Goal: Task Accomplishment & Management: Manage account settings

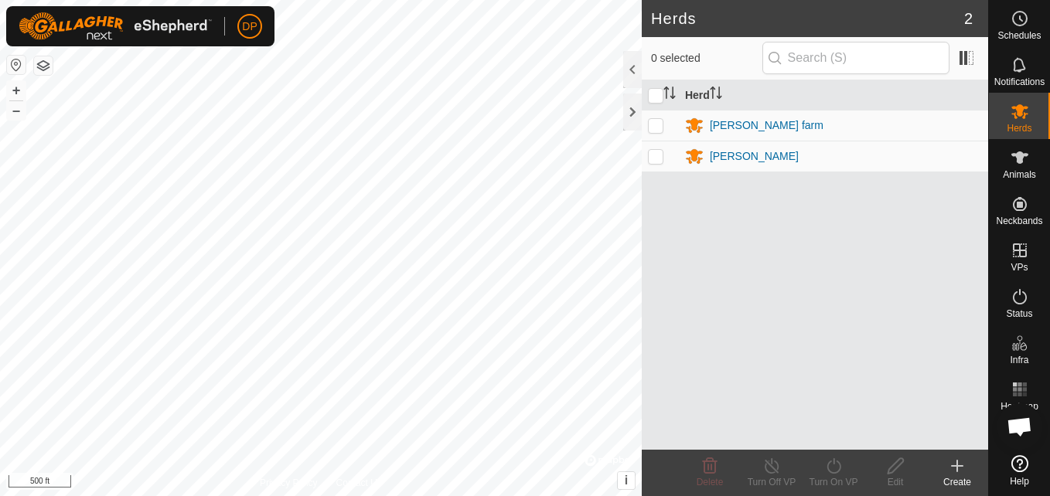
scroll to position [1607, 0]
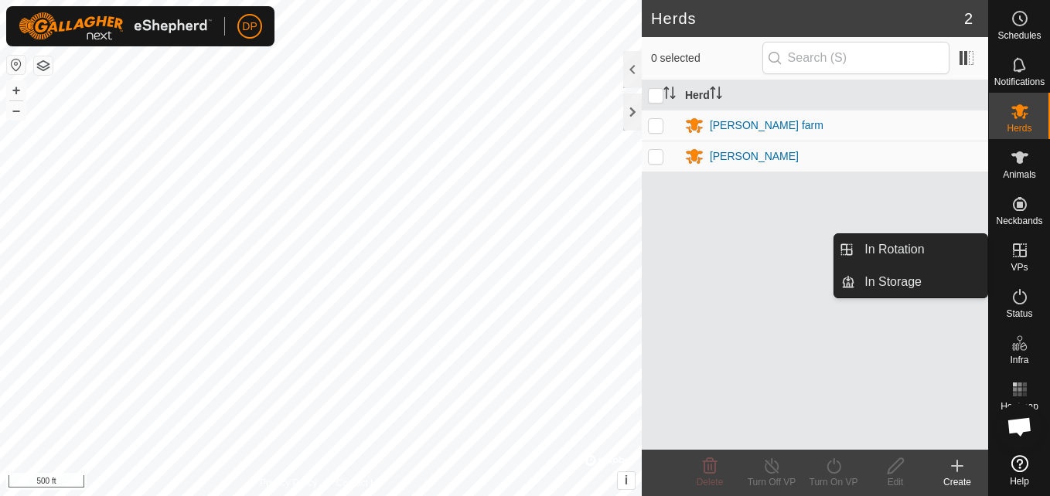
click at [1016, 243] on icon at bounding box center [1020, 250] width 14 height 14
click at [951, 250] on link "In Rotation" at bounding box center [921, 249] width 132 height 31
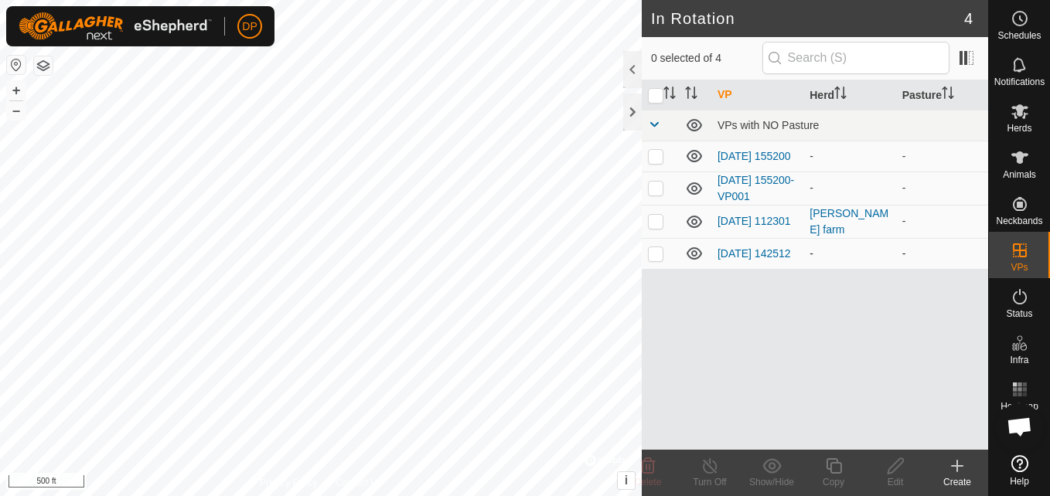
click at [693, 258] on icon at bounding box center [694, 253] width 19 height 19
click at [690, 172] on td at bounding box center [695, 156] width 32 height 31
click at [687, 189] on icon at bounding box center [693, 188] width 15 height 12
click at [691, 153] on icon at bounding box center [693, 156] width 15 height 12
click at [655, 220] on p-checkbox at bounding box center [655, 221] width 15 height 12
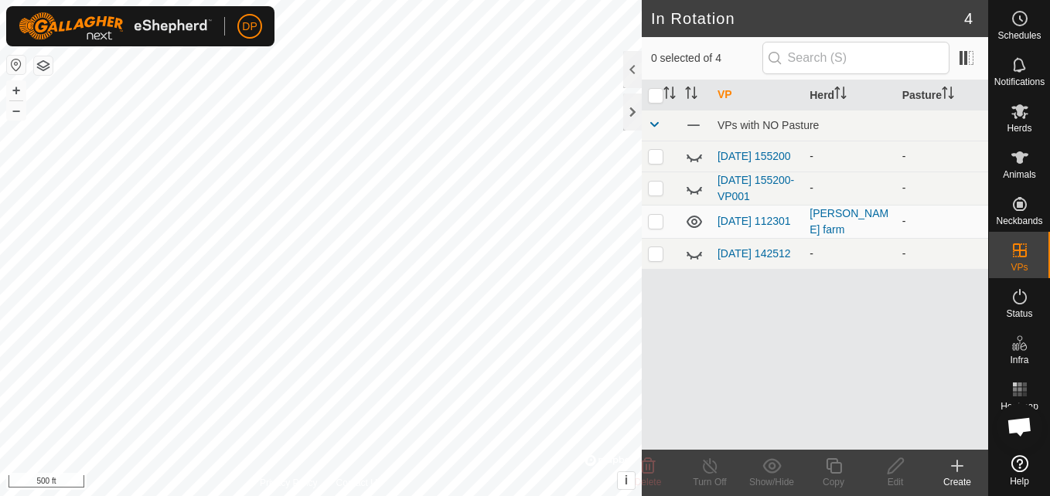
checkbox input "true"
click at [711, 462] on icon at bounding box center [709, 466] width 19 height 19
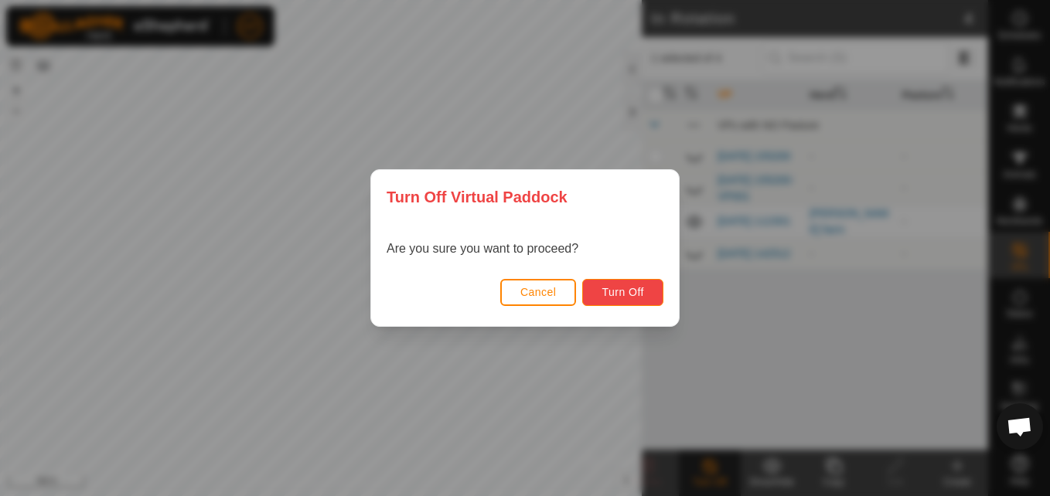
click at [632, 286] on span "Turn Off" at bounding box center [622, 292] width 43 height 12
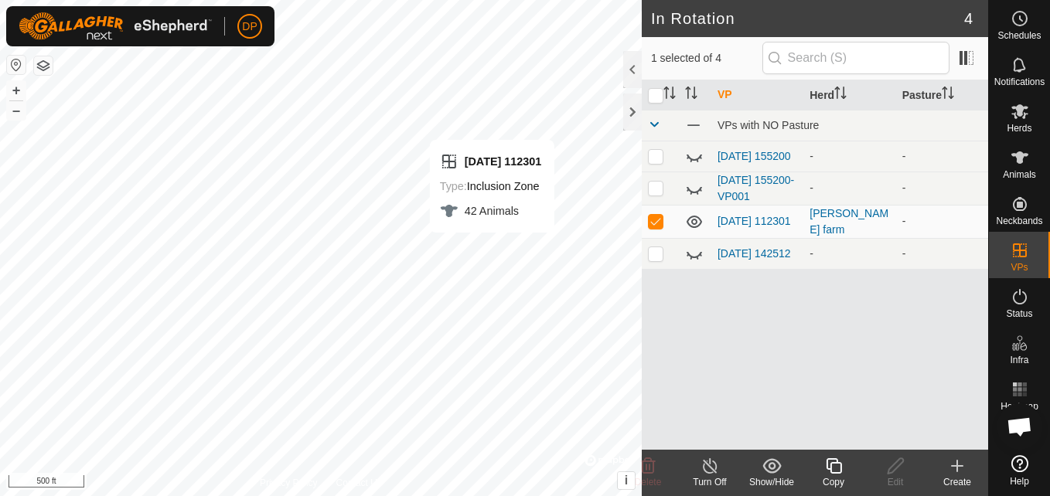
checkbox input "false"
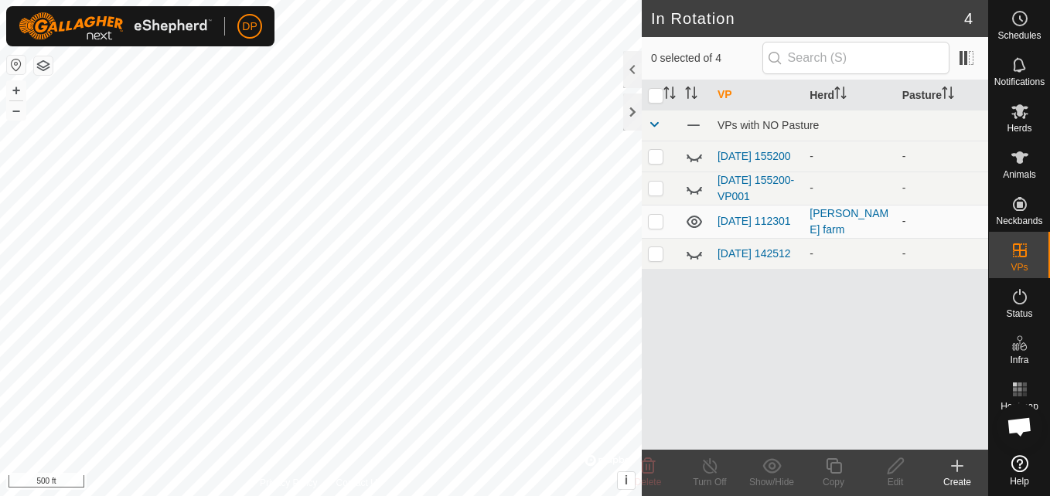
click at [696, 223] on icon at bounding box center [693, 222] width 15 height 12
click at [747, 215] on link "[DATE] 112301" at bounding box center [753, 221] width 73 height 12
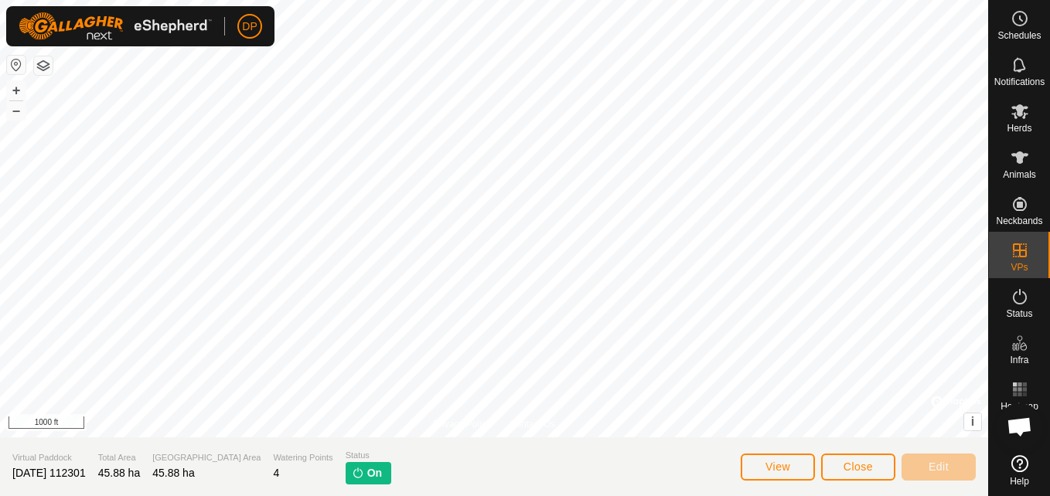
scroll to position [1607, 0]
click at [1013, 109] on icon at bounding box center [1019, 111] width 17 height 15
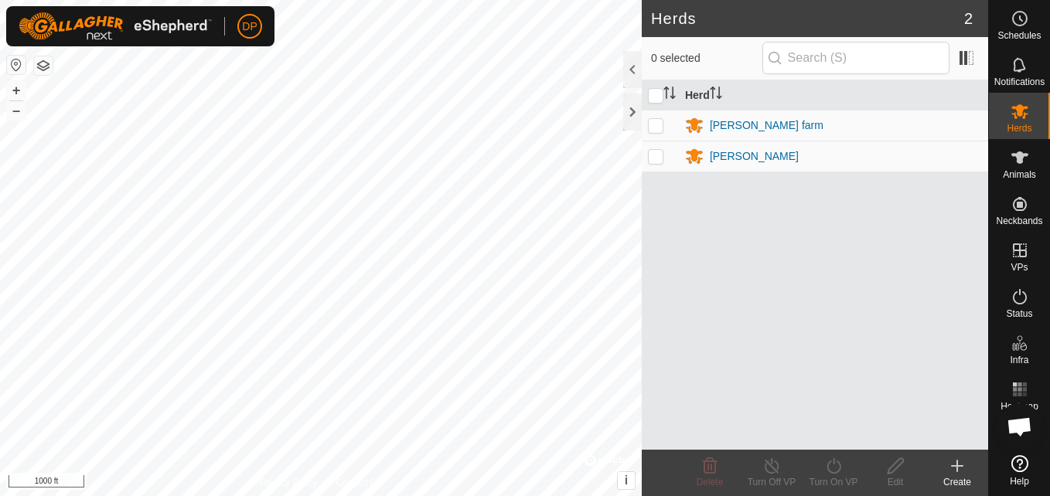
click at [655, 130] on p-checkbox at bounding box center [655, 125] width 15 height 12
checkbox input "true"
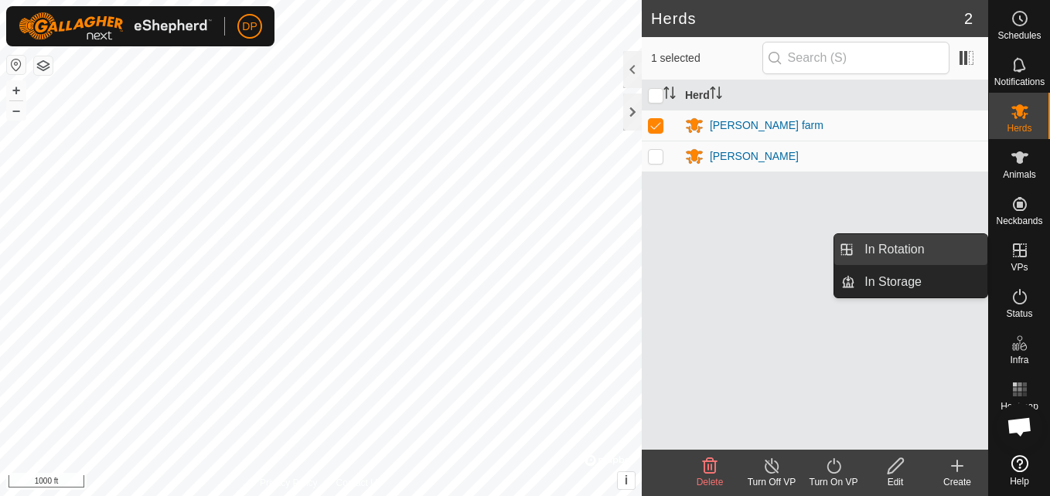
click at [979, 244] on link "In Rotation" at bounding box center [921, 249] width 132 height 31
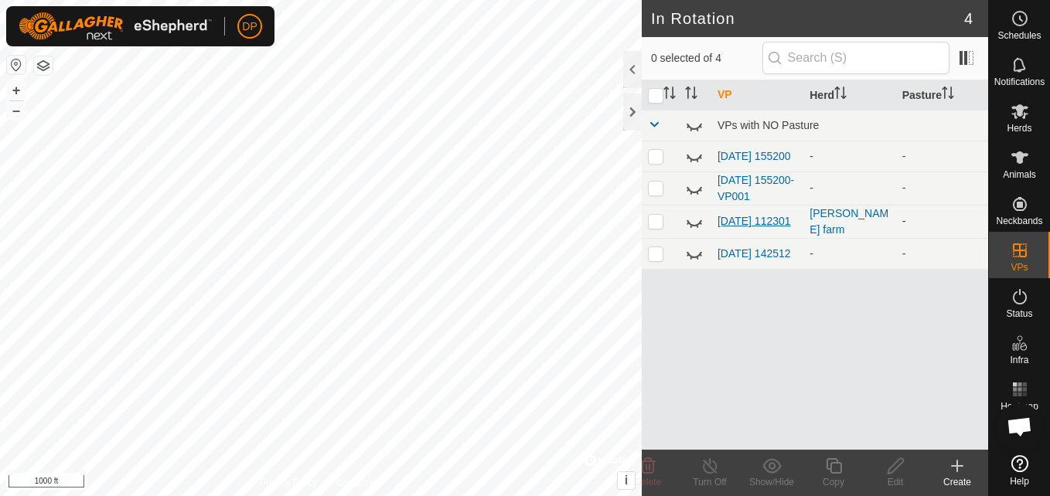
click at [734, 215] on link "[DATE] 112301" at bounding box center [753, 221] width 73 height 12
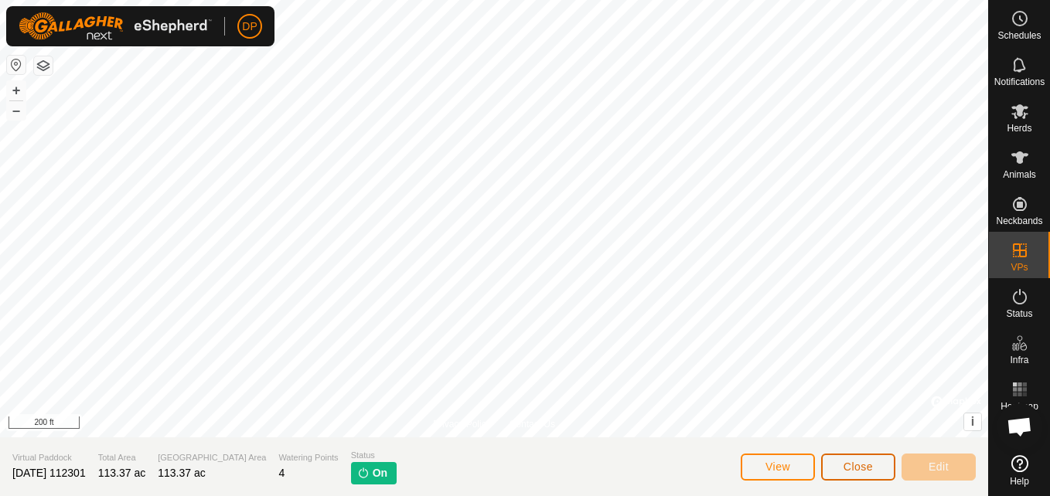
click at [856, 461] on span "Close" at bounding box center [857, 467] width 29 height 12
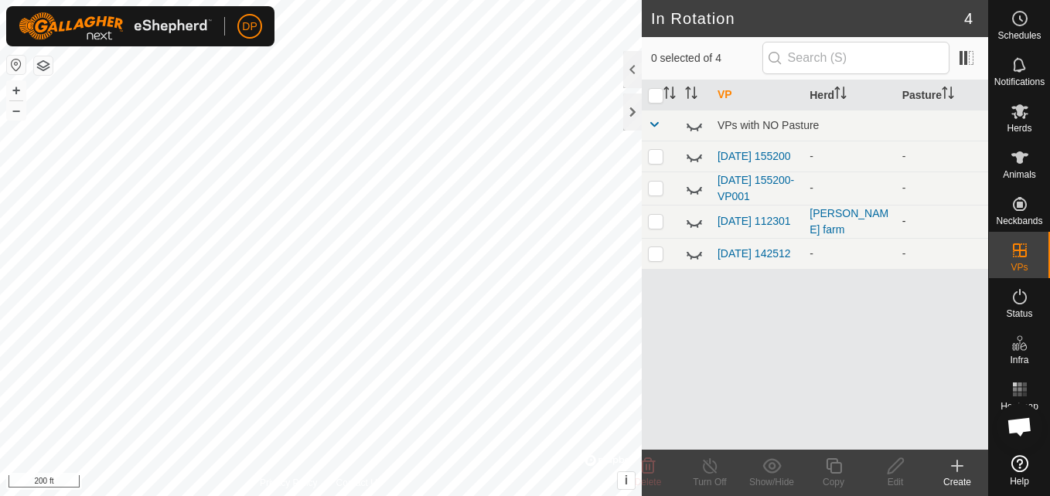
click at [648, 225] on p-tablecheckbox at bounding box center [655, 221] width 15 height 12
checkbox input "true"
click at [701, 466] on icon at bounding box center [709, 466] width 19 height 19
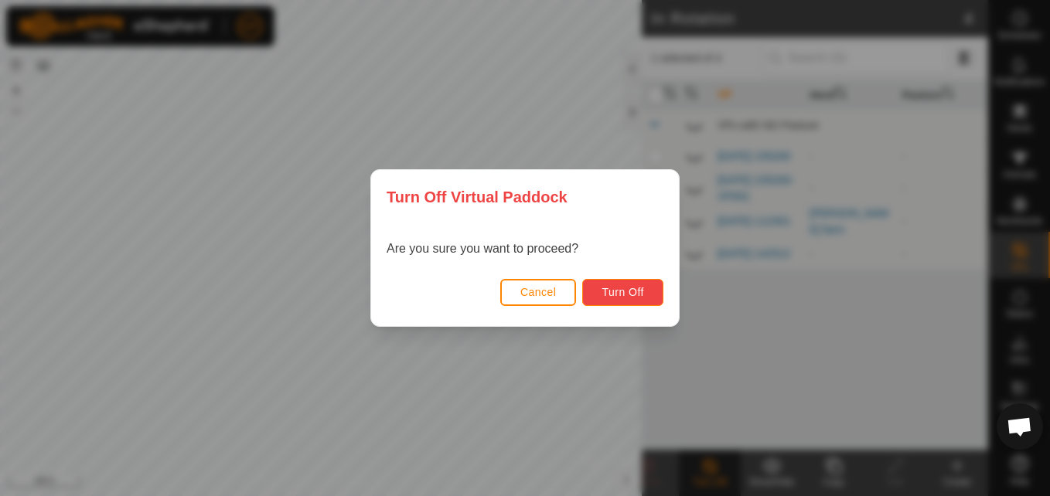
click at [631, 279] on button "Turn Off" at bounding box center [622, 292] width 81 height 27
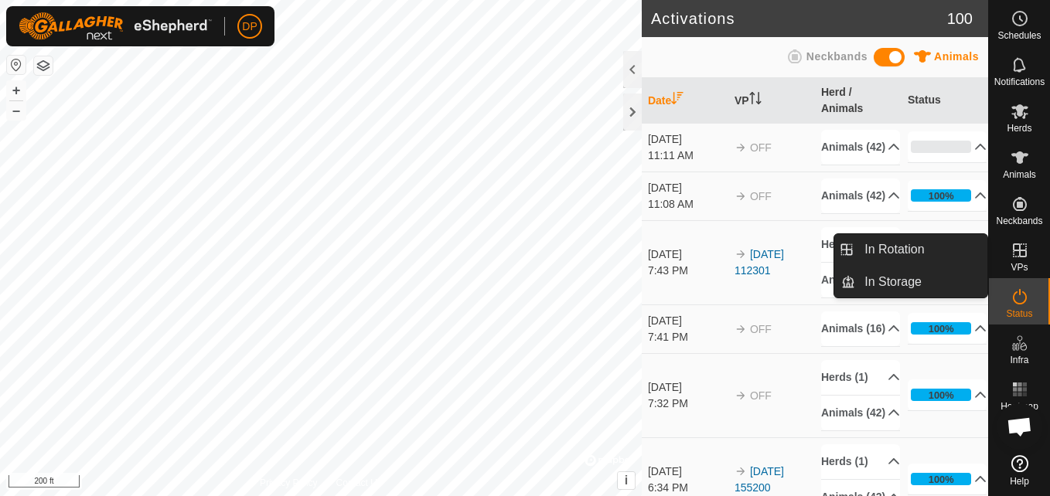
click at [1017, 250] on icon at bounding box center [1020, 250] width 14 height 14
click at [956, 242] on link "In Rotation" at bounding box center [921, 249] width 132 height 31
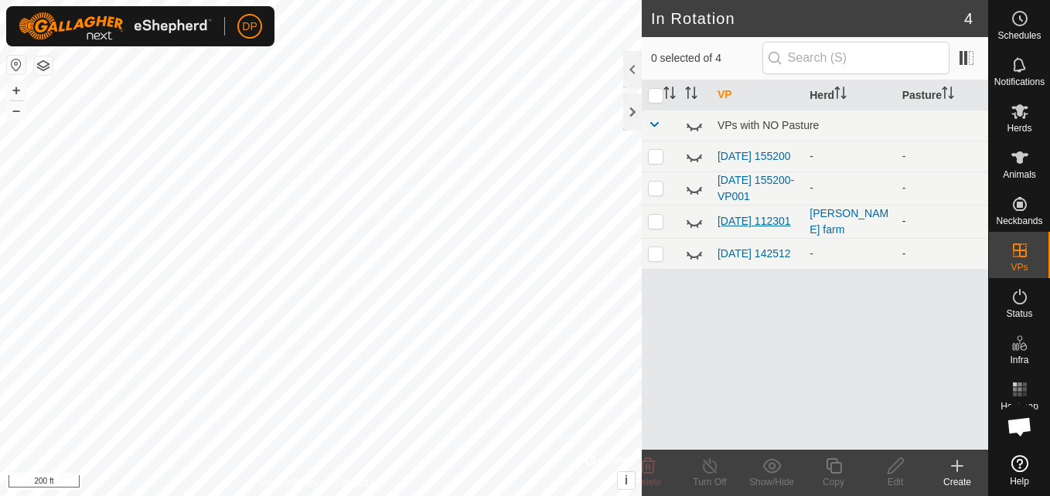
click at [732, 227] on link "[DATE] 112301" at bounding box center [753, 221] width 73 height 12
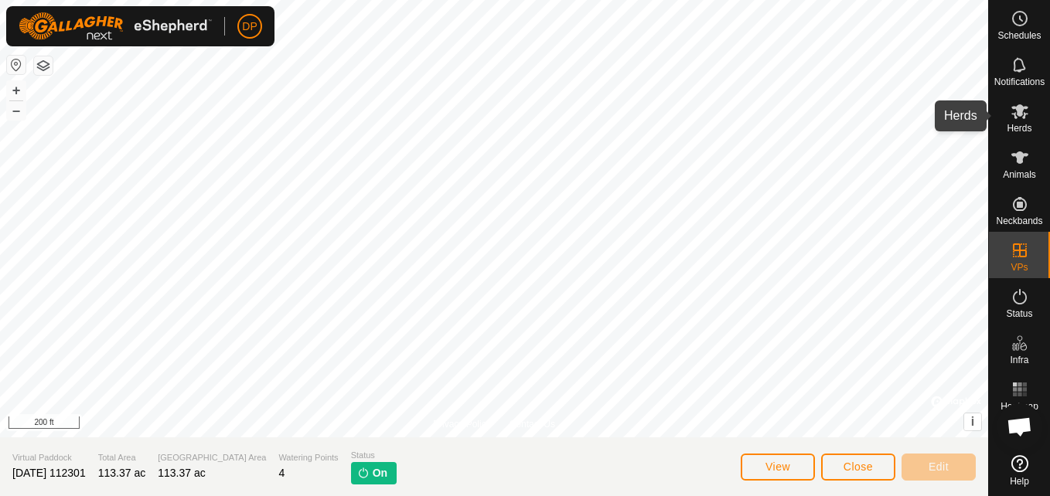
click at [1023, 101] on es-mob-svg-icon at bounding box center [1020, 111] width 28 height 25
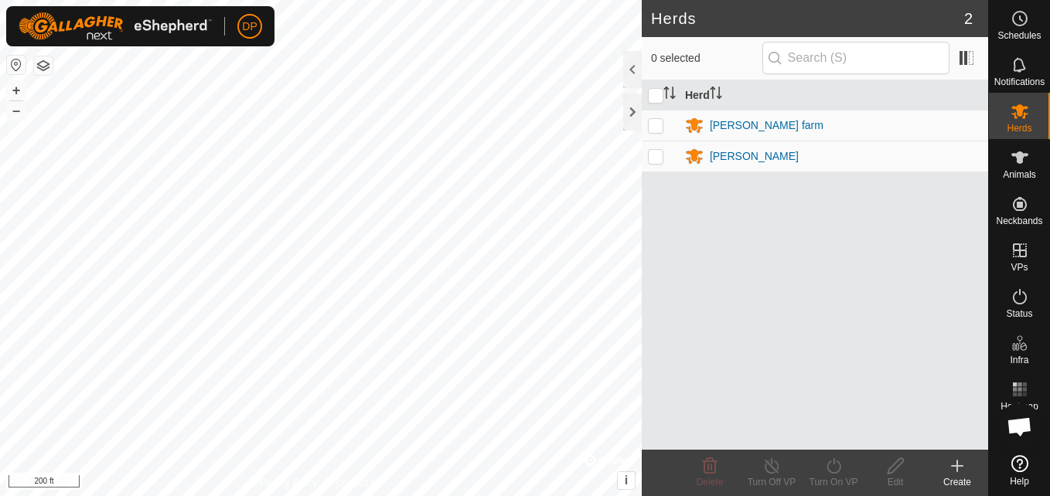
click at [655, 120] on p-checkbox at bounding box center [655, 125] width 15 height 12
checkbox input "true"
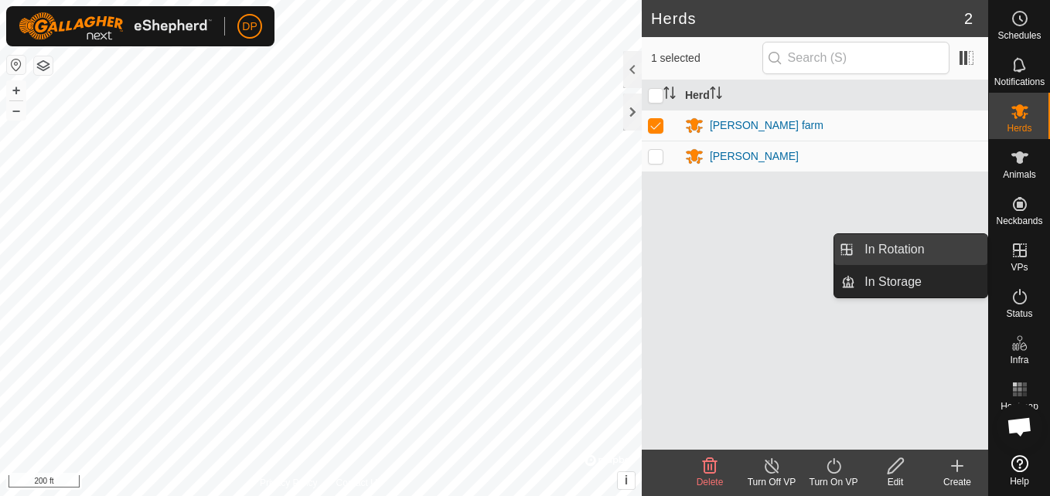
drag, startPoint x: 984, startPoint y: 246, endPoint x: 968, endPoint y: 246, distance: 16.2
click at [968, 246] on link "In Rotation" at bounding box center [921, 249] width 132 height 31
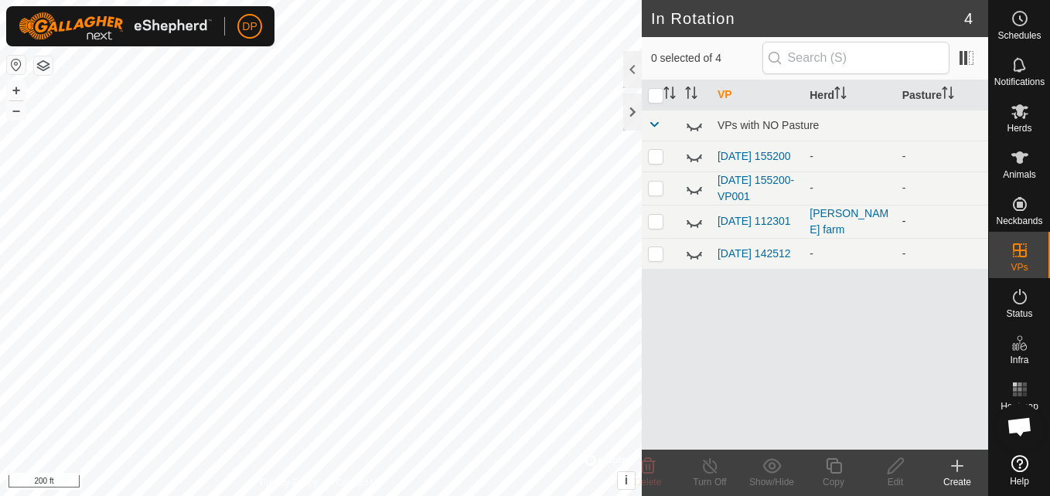
click at [729, 224] on td "[DATE] 112301" at bounding box center [757, 221] width 92 height 33
click at [696, 225] on icon at bounding box center [694, 222] width 19 height 19
click at [652, 226] on p-checkbox at bounding box center [655, 221] width 15 height 12
checkbox input "true"
click at [696, 455] on div "Turn Off" at bounding box center [710, 473] width 62 height 46
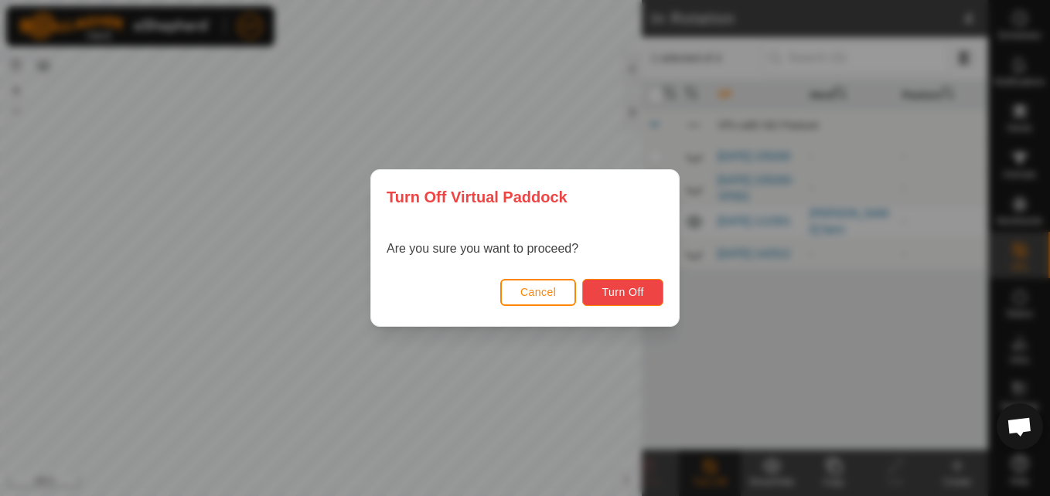
click at [625, 294] on span "Turn Off" at bounding box center [622, 292] width 43 height 12
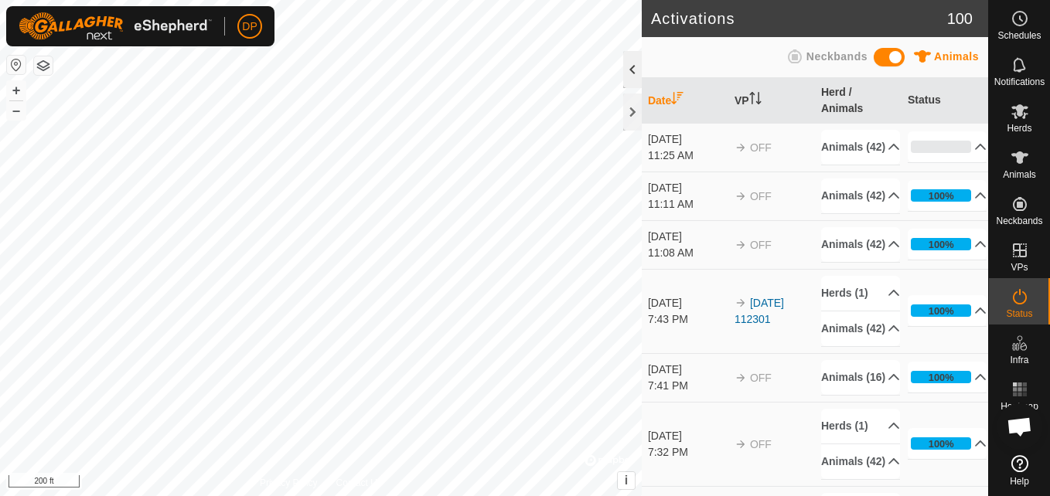
click at [634, 69] on div at bounding box center [632, 69] width 19 height 37
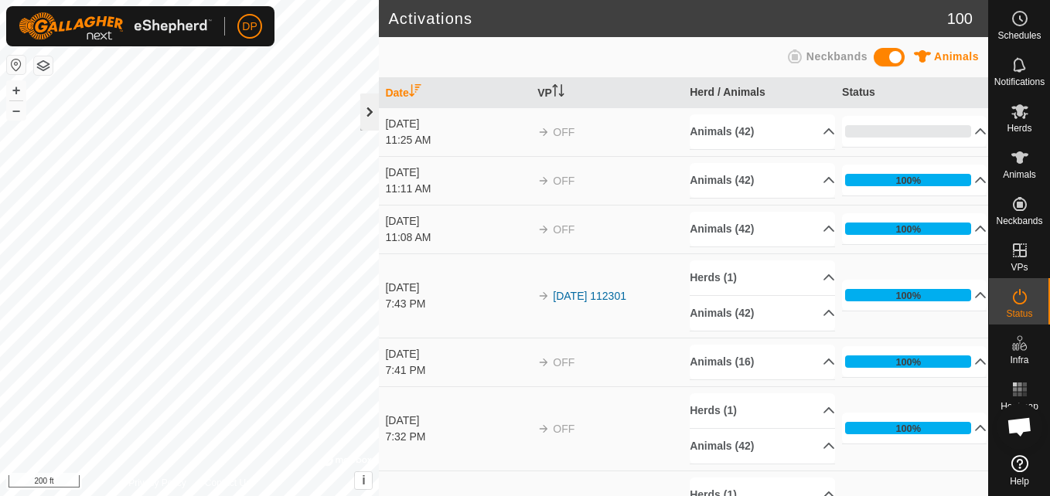
click at [366, 111] on div at bounding box center [369, 112] width 19 height 37
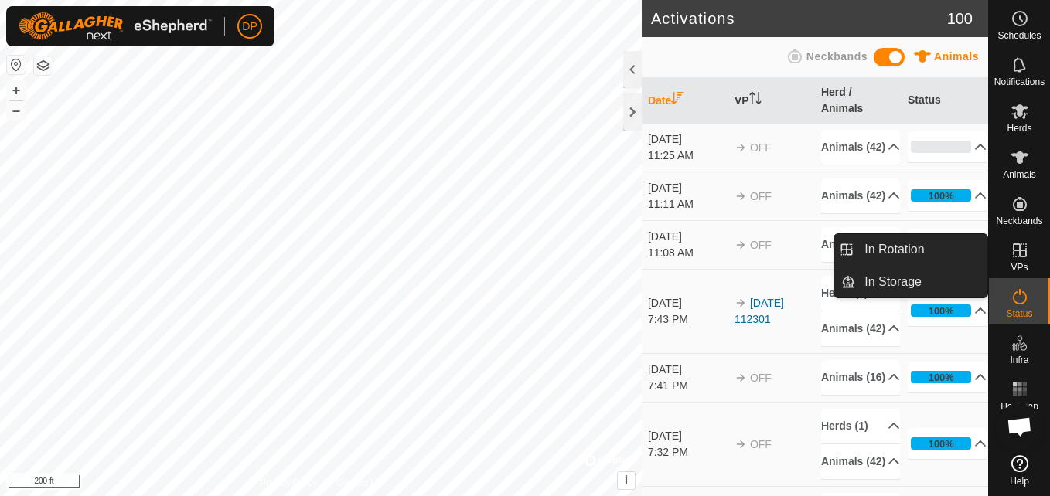
click at [1018, 248] on icon at bounding box center [1019, 250] width 19 height 19
click at [929, 278] on link "In Storage" at bounding box center [921, 282] width 132 height 31
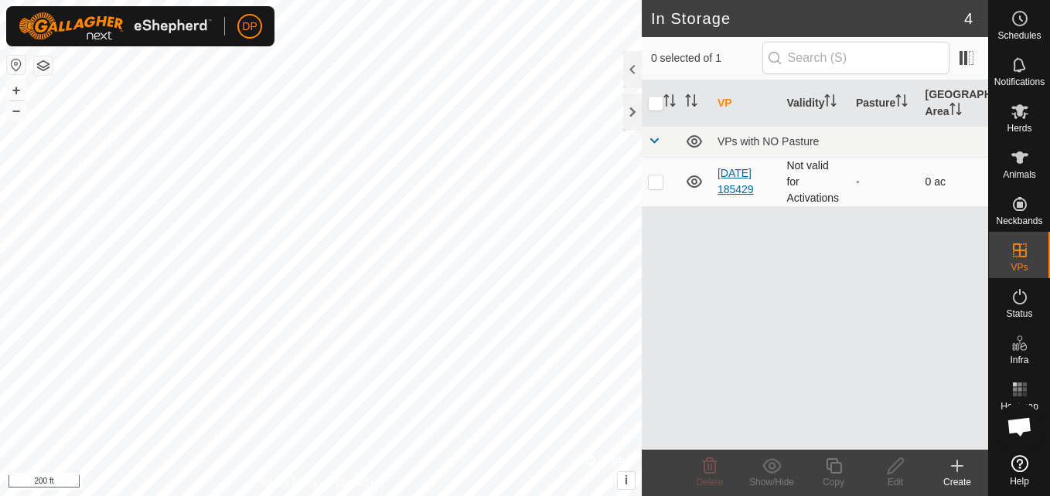
click at [736, 175] on link "2025-09-20 185429" at bounding box center [735, 181] width 36 height 29
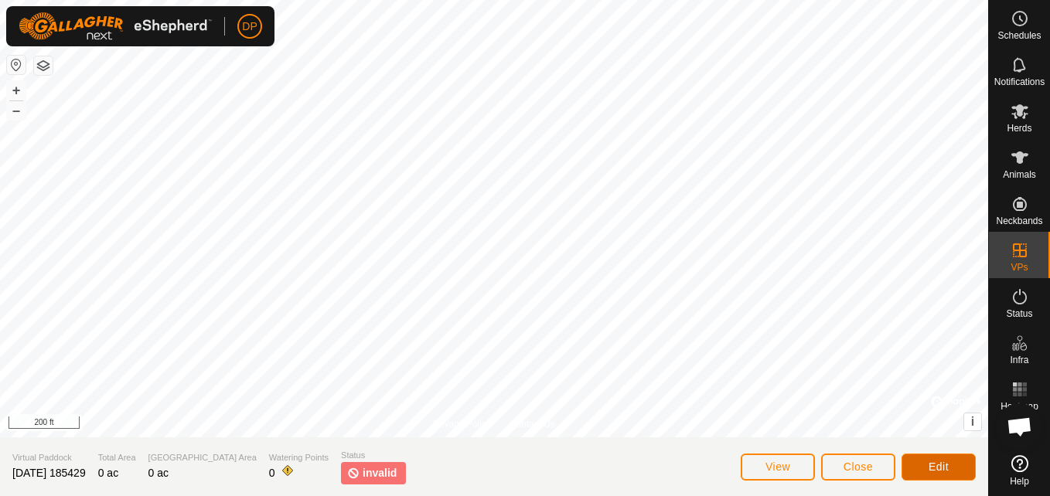
click at [940, 458] on button "Edit" at bounding box center [938, 467] width 74 height 27
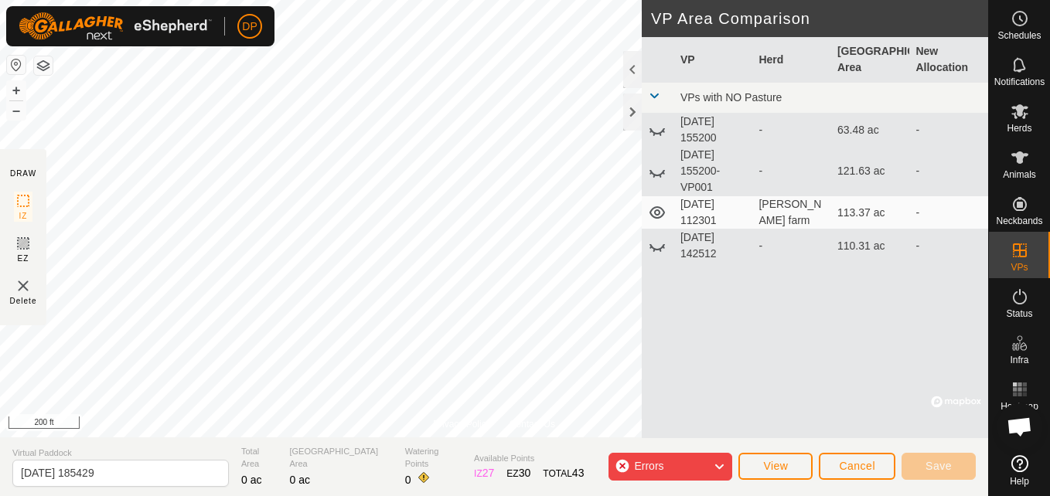
click at [676, 465] on span "Errors" at bounding box center [655, 467] width 42 height 20
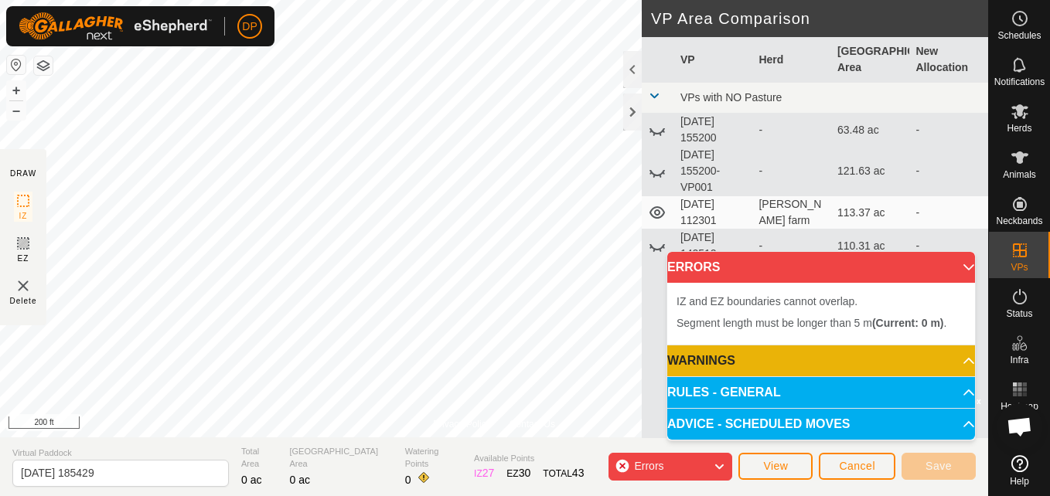
click at [959, 262] on p-accordion-header "ERRORS" at bounding box center [821, 267] width 308 height 31
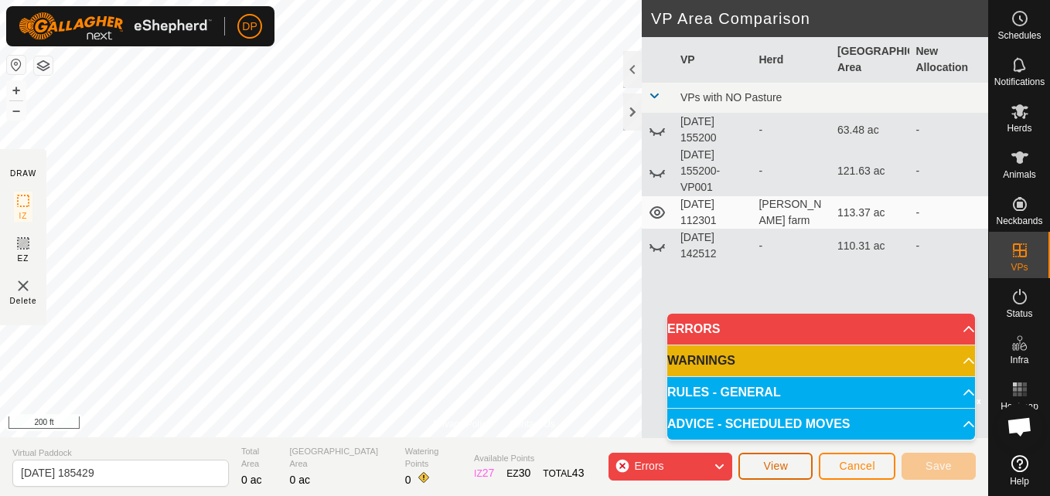
click at [784, 468] on span "View" at bounding box center [775, 466] width 25 height 12
click at [656, 214] on icon at bounding box center [656, 212] width 15 height 12
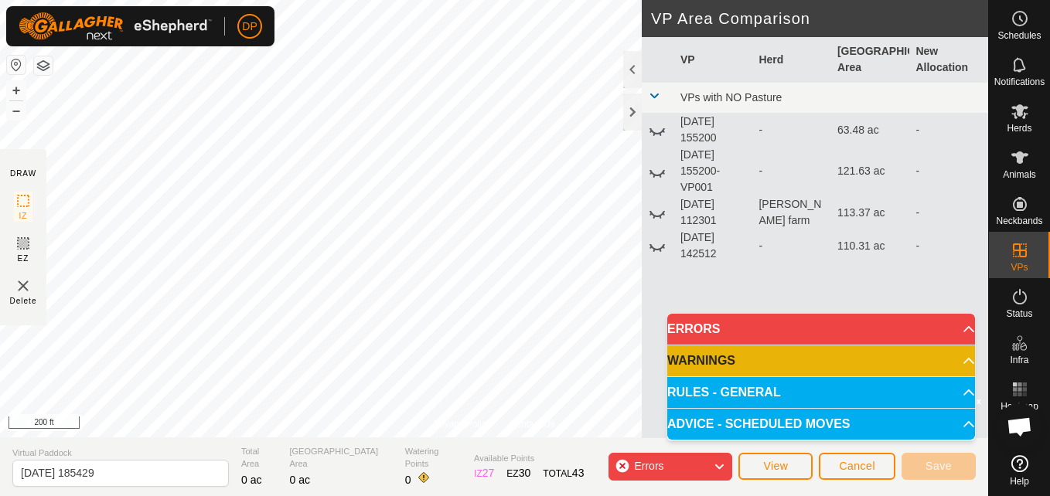
click at [712, 206] on td "[DATE] 112301" at bounding box center [713, 212] width 79 height 33
click at [659, 217] on icon at bounding box center [657, 212] width 19 height 19
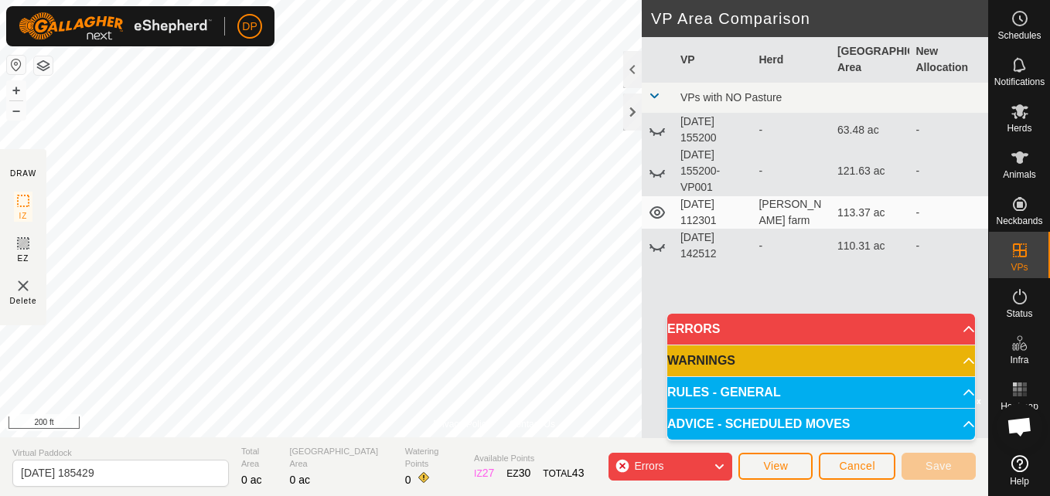
click at [659, 217] on icon at bounding box center [656, 212] width 15 height 12
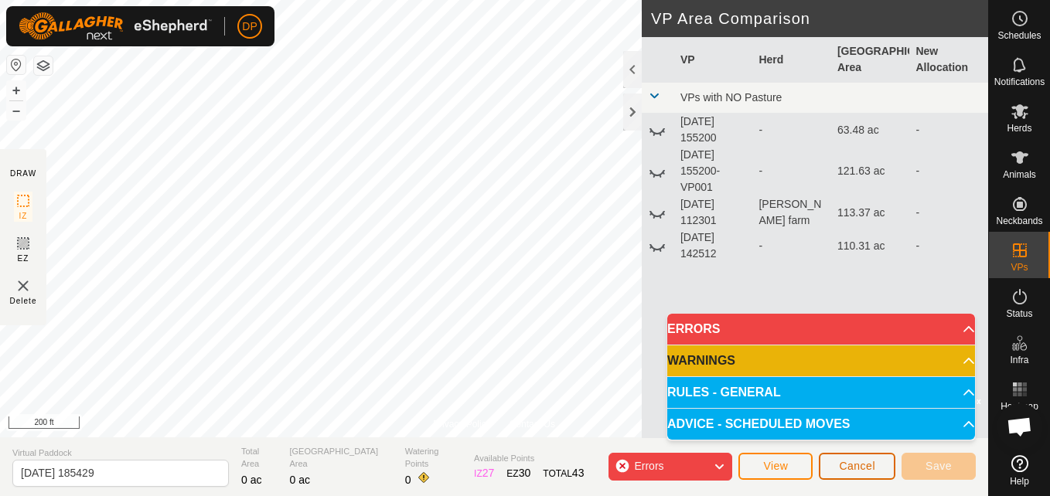
click at [841, 462] on span "Cancel" at bounding box center [857, 466] width 36 height 12
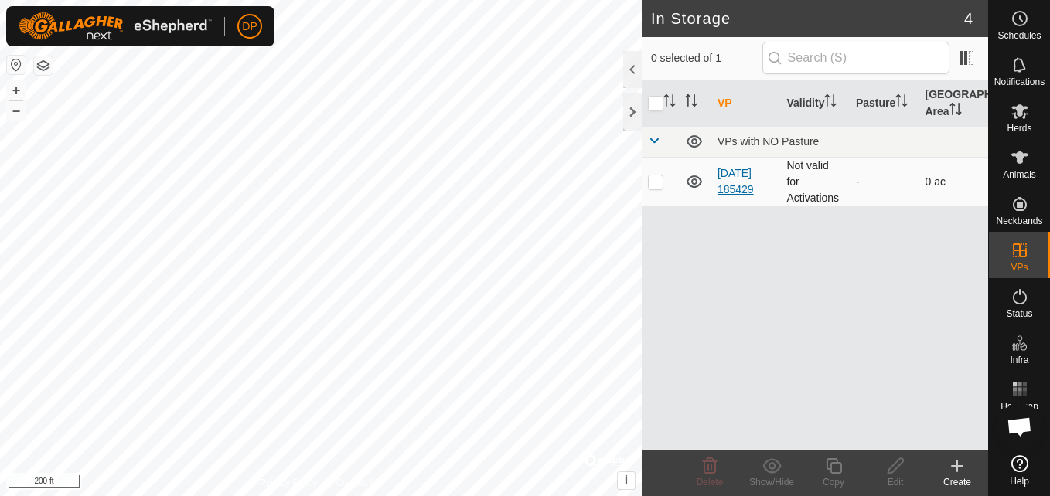
click at [731, 172] on link "2025-09-20 185429" at bounding box center [735, 181] width 36 height 29
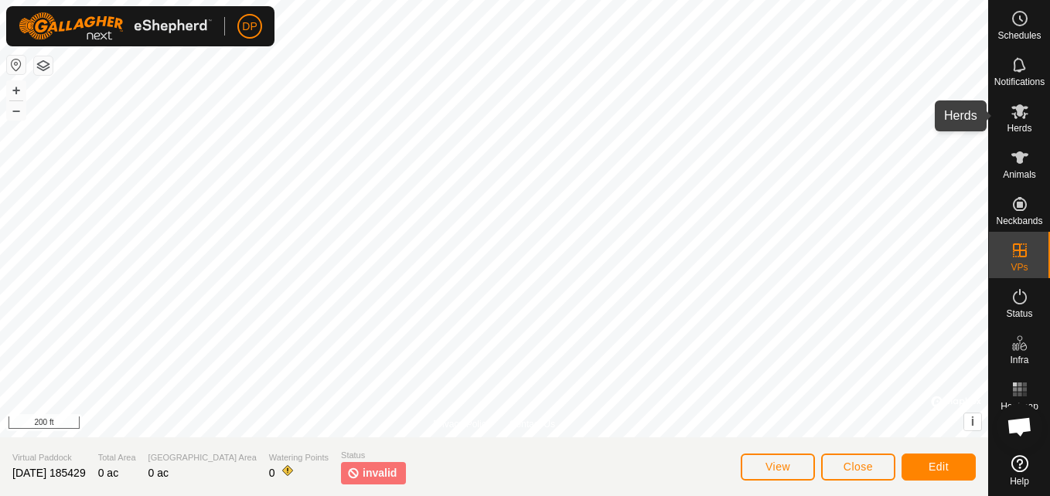
click at [1011, 106] on icon at bounding box center [1019, 111] width 19 height 19
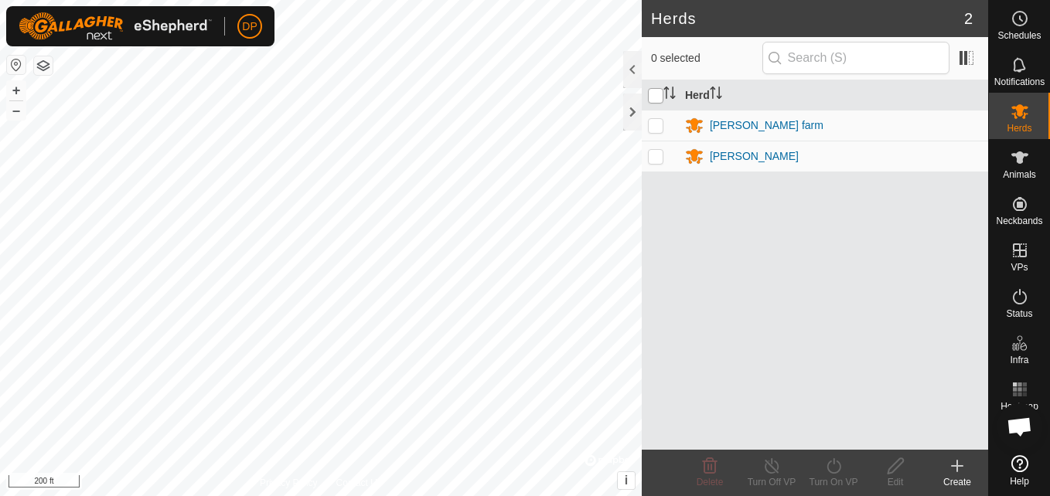
click at [654, 98] on input "checkbox" at bounding box center [655, 95] width 15 height 15
checkbox input "true"
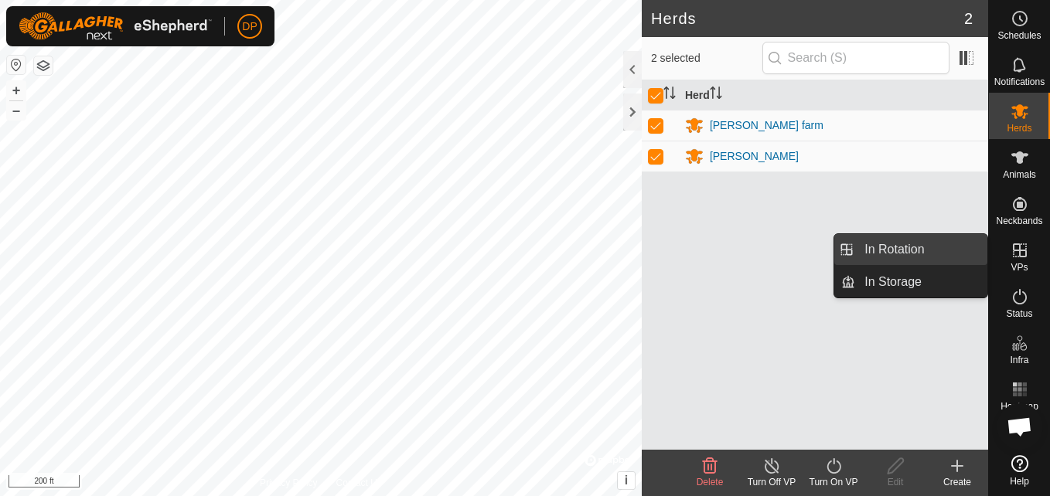
click at [968, 247] on link "In Rotation" at bounding box center [921, 249] width 132 height 31
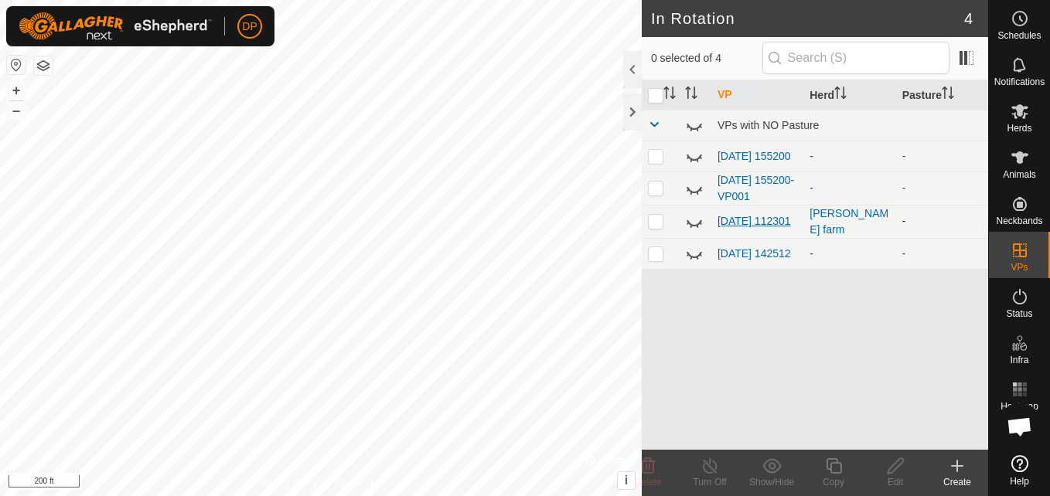
click at [723, 215] on link "[DATE] 112301" at bounding box center [753, 221] width 73 height 12
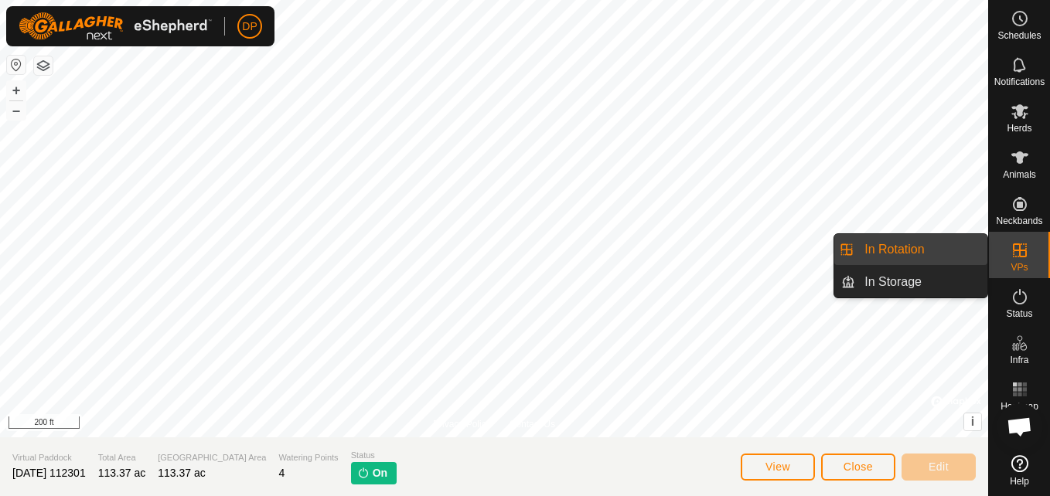
click at [1023, 244] on icon at bounding box center [1020, 250] width 14 height 14
click at [934, 248] on link "In Rotation" at bounding box center [921, 249] width 132 height 31
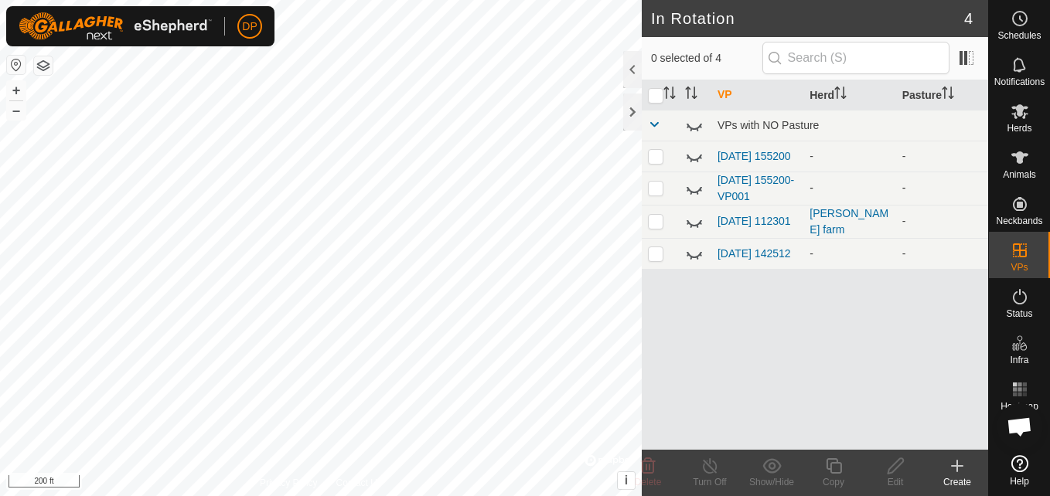
click at [699, 187] on icon at bounding box center [694, 188] width 19 height 19
click at [699, 187] on icon at bounding box center [693, 188] width 15 height 12
click at [692, 159] on icon at bounding box center [694, 156] width 19 height 19
click at [685, 151] on icon at bounding box center [694, 156] width 19 height 19
click at [698, 257] on icon at bounding box center [694, 253] width 19 height 19
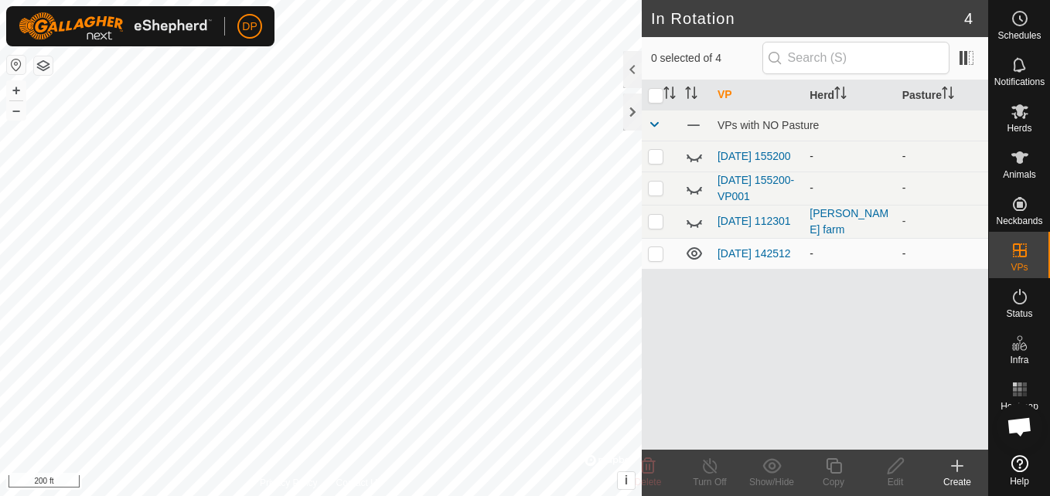
click at [660, 257] on p-checkbox at bounding box center [655, 253] width 15 height 12
checkbox input "true"
click at [652, 218] on p-checkbox at bounding box center [655, 221] width 15 height 12
checkbox input "true"
click at [654, 255] on p-checkbox at bounding box center [655, 253] width 15 height 12
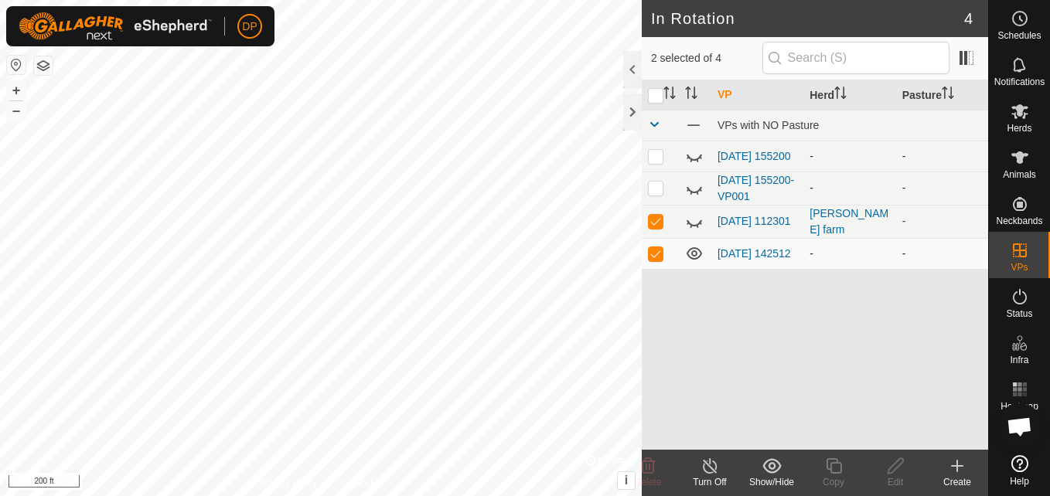
checkbox input "false"
click at [727, 221] on link "[DATE] 112301" at bounding box center [753, 221] width 73 height 12
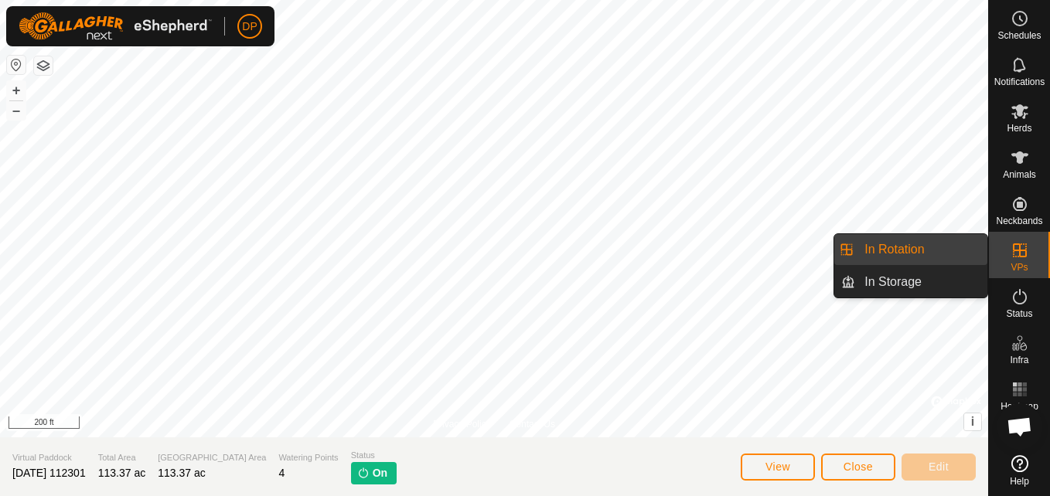
click at [967, 250] on link "In Rotation" at bounding box center [921, 249] width 132 height 31
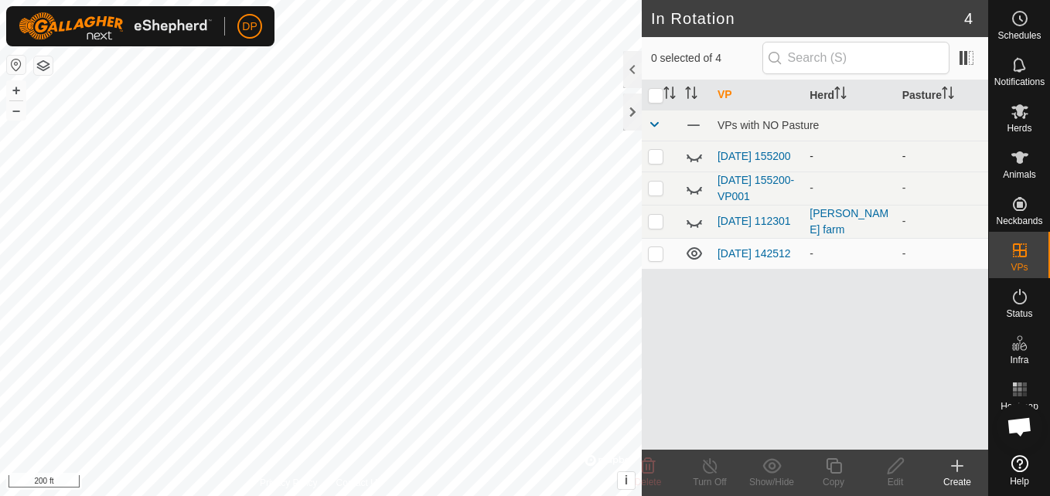
click at [686, 153] on icon at bounding box center [694, 156] width 19 height 19
click at [695, 190] on icon at bounding box center [694, 188] width 19 height 19
click at [690, 256] on icon at bounding box center [694, 253] width 19 height 19
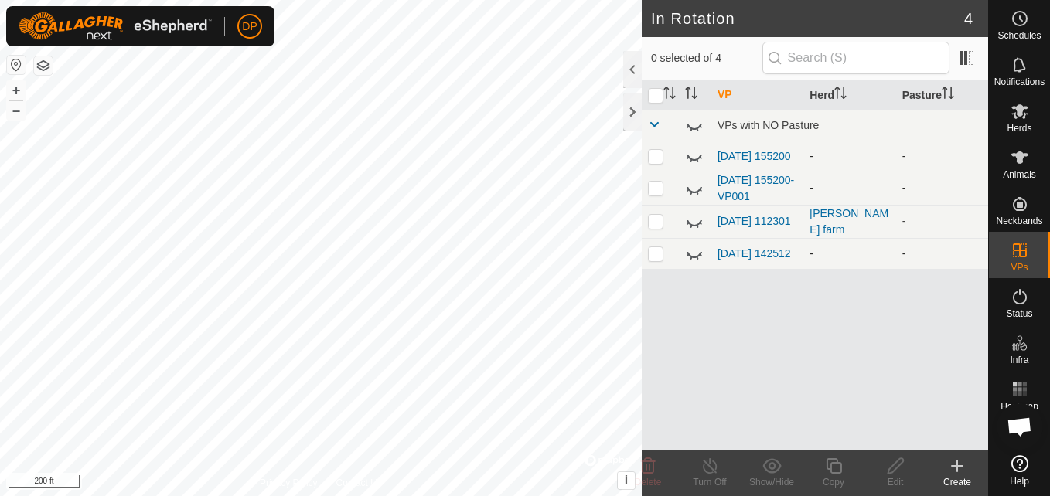
click at [690, 256] on icon at bounding box center [694, 253] width 19 height 19
click at [736, 250] on link "[DATE] 142512" at bounding box center [753, 253] width 73 height 12
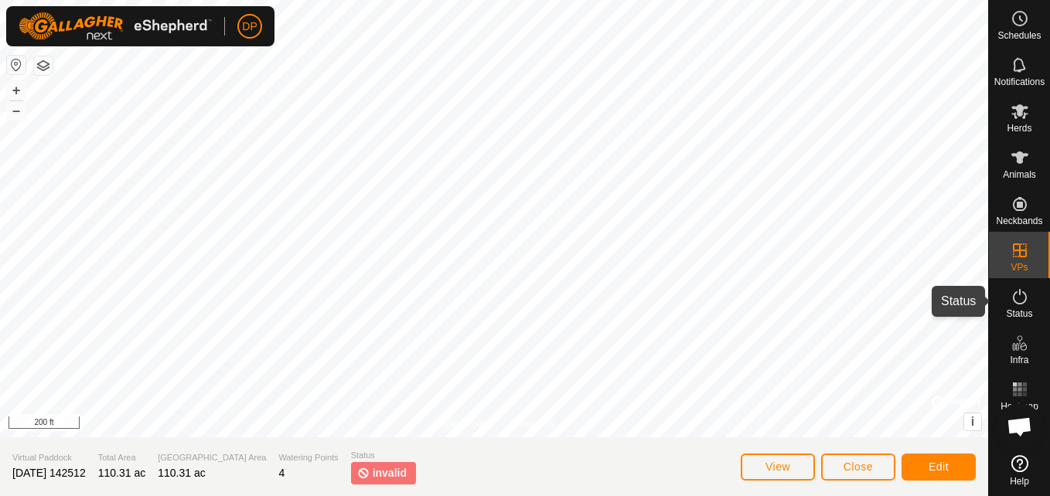
click at [1020, 297] on icon at bounding box center [1019, 297] width 19 height 19
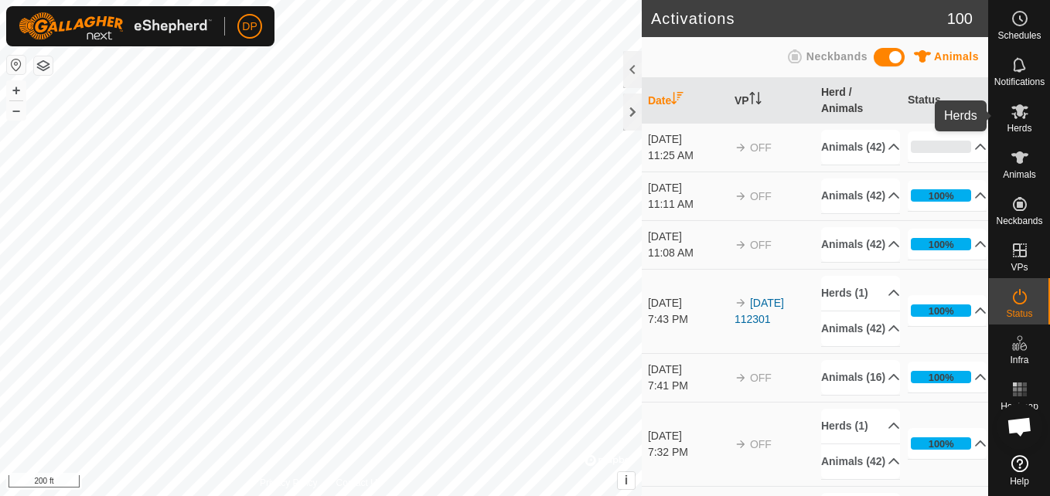
click at [1016, 111] on icon at bounding box center [1019, 111] width 19 height 19
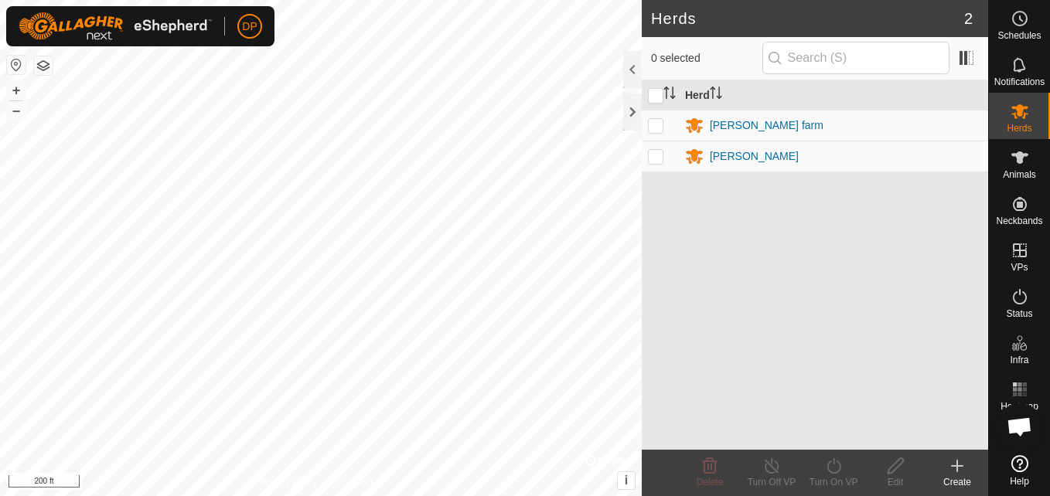
click at [659, 126] on p-checkbox at bounding box center [655, 125] width 15 height 12
checkbox input "true"
click at [832, 465] on icon at bounding box center [833, 466] width 19 height 19
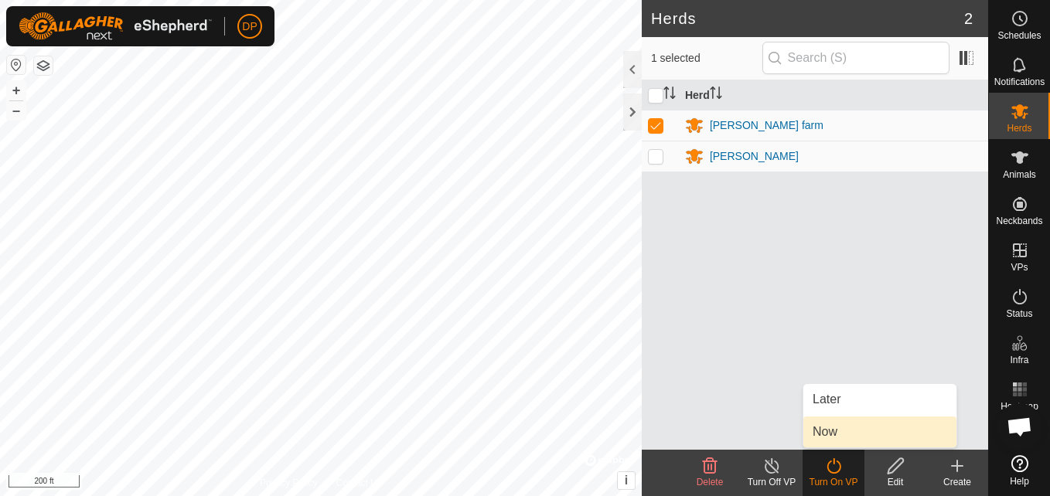
click at [832, 432] on link "Now" at bounding box center [879, 432] width 153 height 31
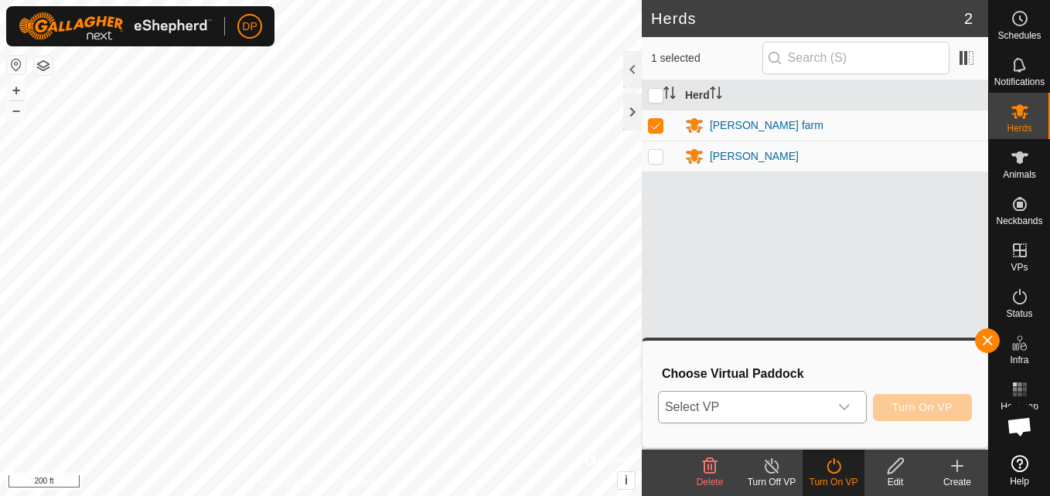
click at [839, 407] on div "dropdown trigger" at bounding box center [844, 407] width 31 height 31
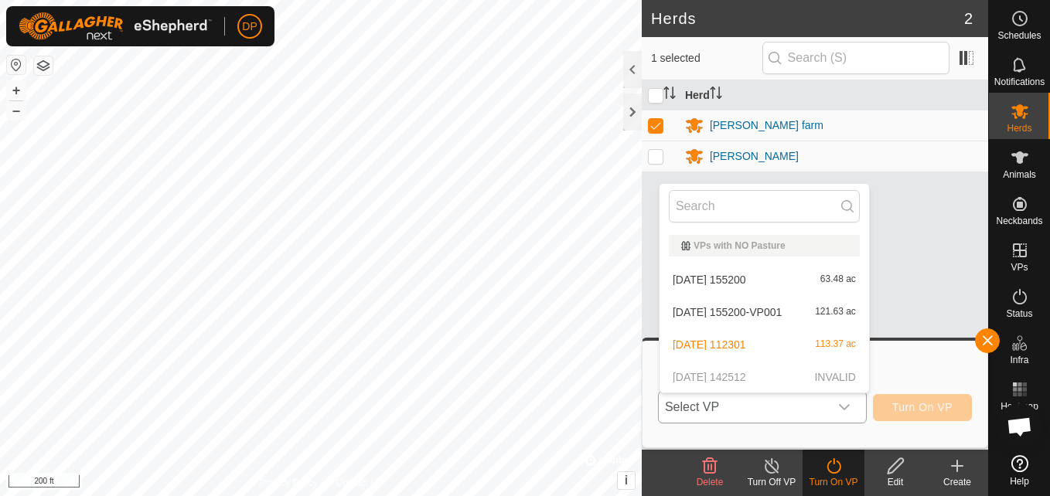
click at [747, 272] on li "2025-08-31 155200 63.48 ac" at bounding box center [763, 279] width 209 height 31
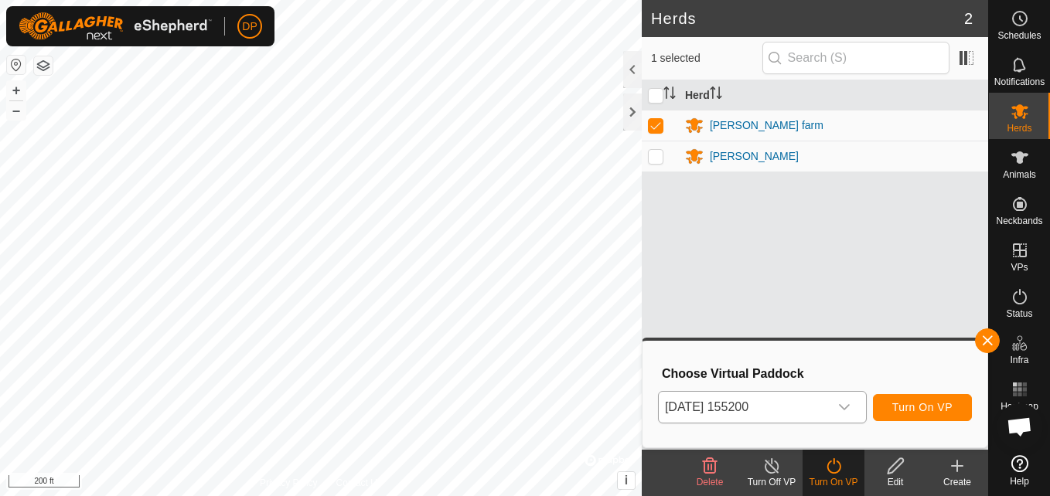
click at [841, 403] on icon "dropdown trigger" at bounding box center [844, 407] width 12 height 12
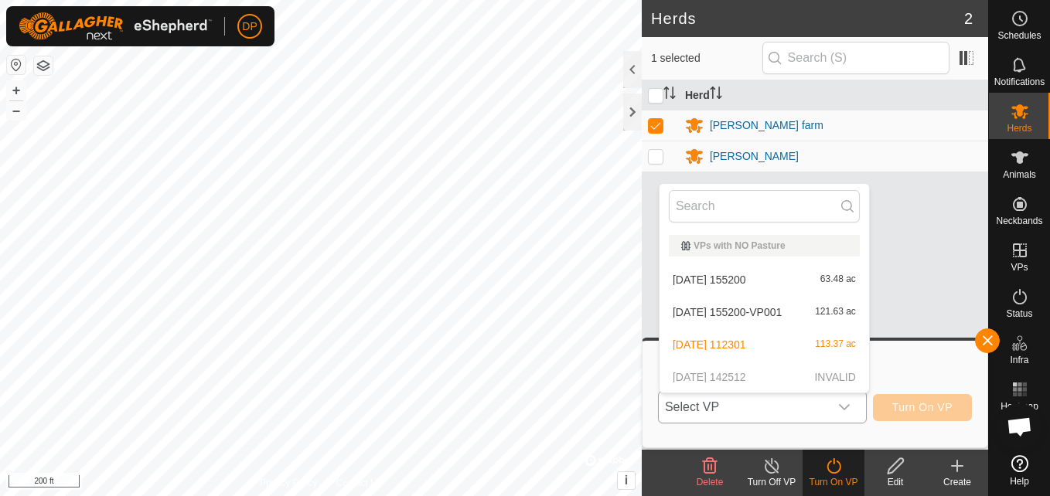
click at [841, 403] on icon "dropdown trigger" at bounding box center [844, 407] width 12 height 12
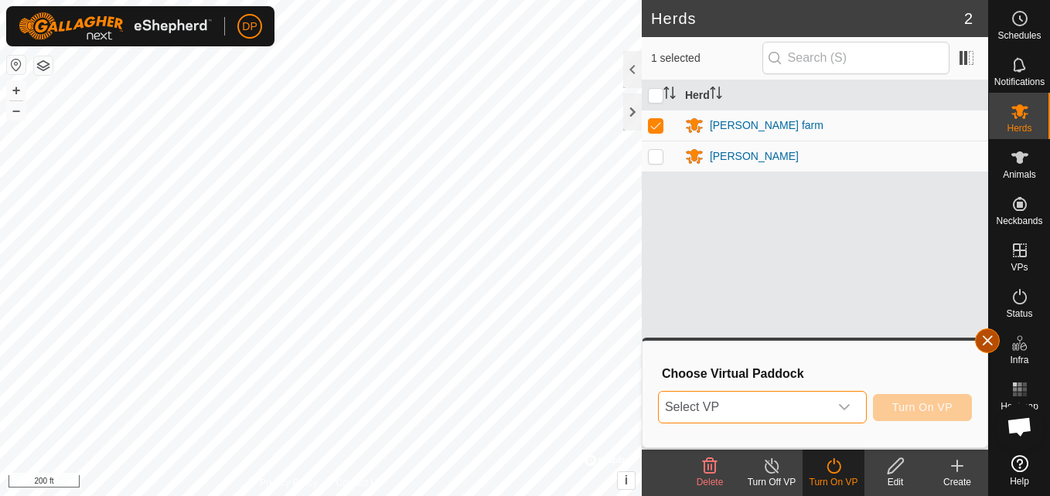
click at [988, 332] on button "button" at bounding box center [987, 340] width 25 height 25
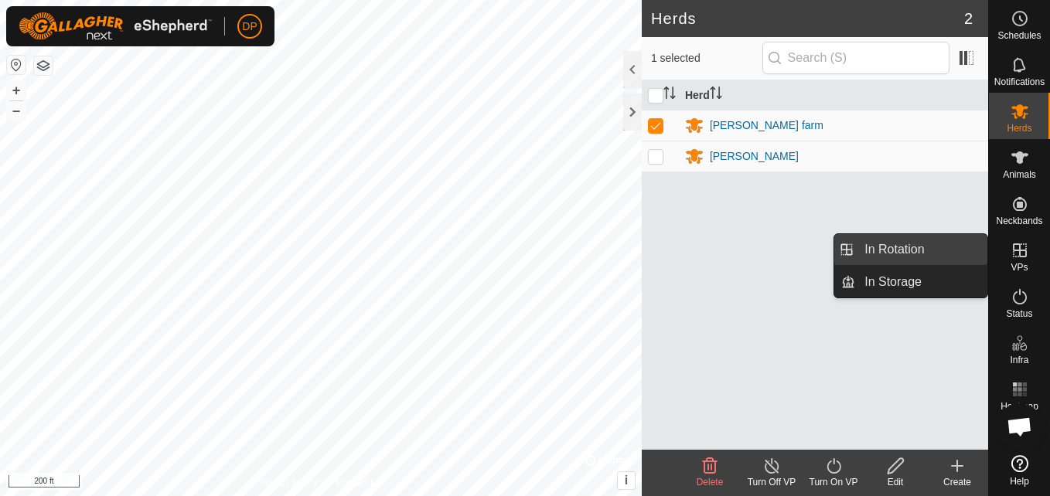
click at [962, 254] on link "In Rotation" at bounding box center [921, 249] width 132 height 31
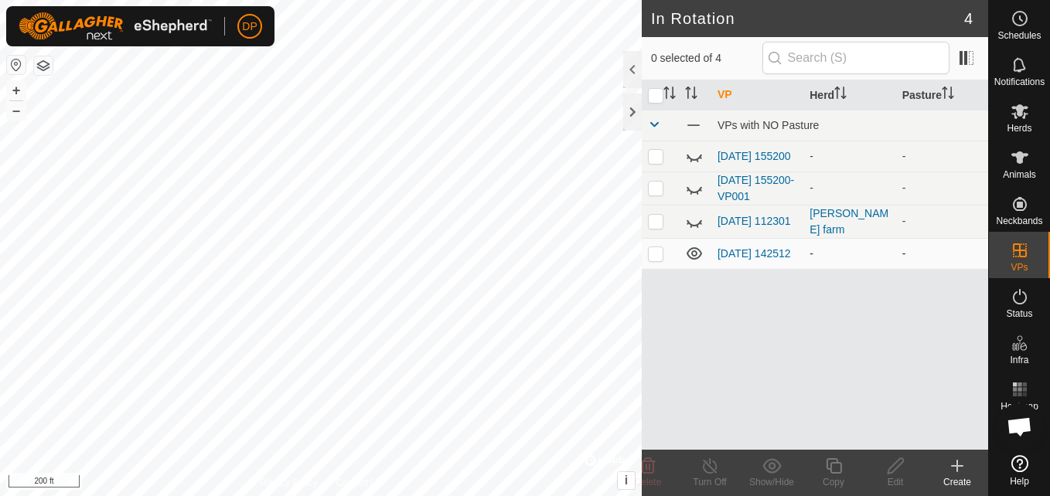
click at [689, 258] on icon at bounding box center [694, 253] width 19 height 19
click at [694, 224] on icon at bounding box center [694, 222] width 19 height 19
click at [722, 215] on link "[DATE] 112301" at bounding box center [753, 221] width 73 height 12
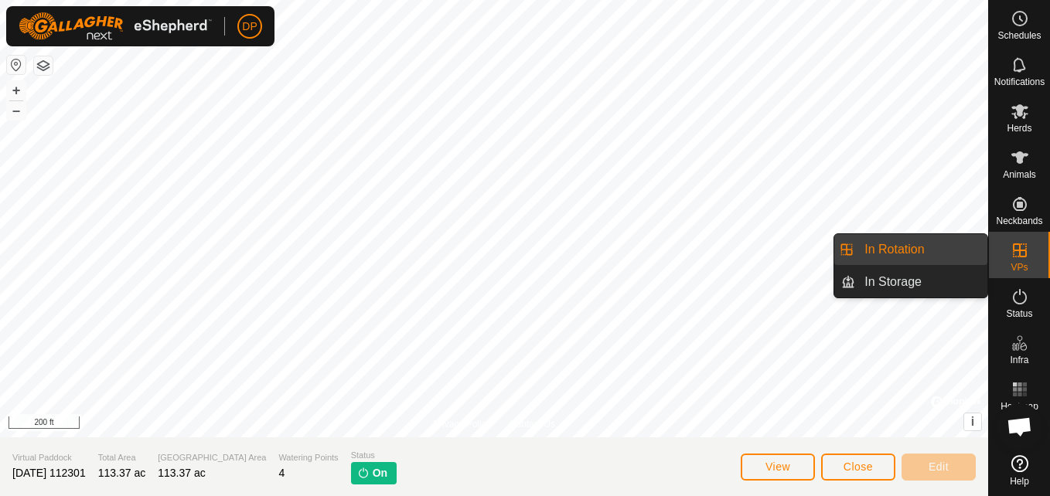
click at [959, 243] on link "In Rotation" at bounding box center [921, 249] width 132 height 31
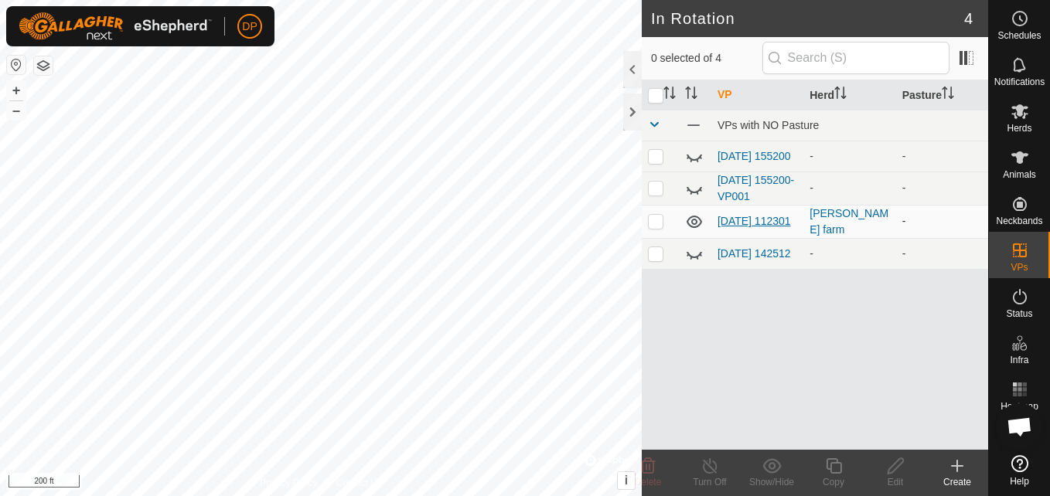
click at [744, 216] on link "[DATE] 112301" at bounding box center [753, 221] width 73 height 12
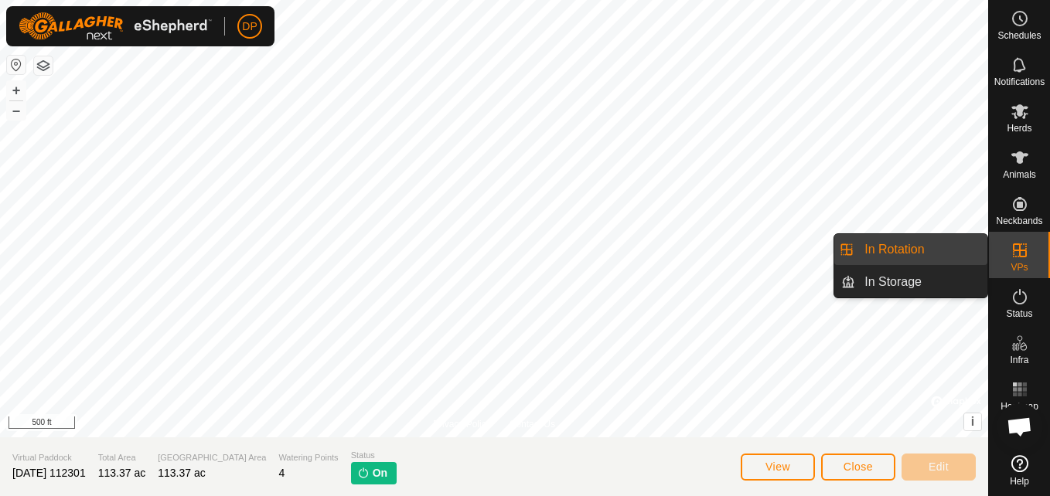
drag, startPoint x: 985, startPoint y: 247, endPoint x: 975, endPoint y: 246, distance: 10.2
click at [975, 246] on link "In Rotation" at bounding box center [921, 249] width 132 height 31
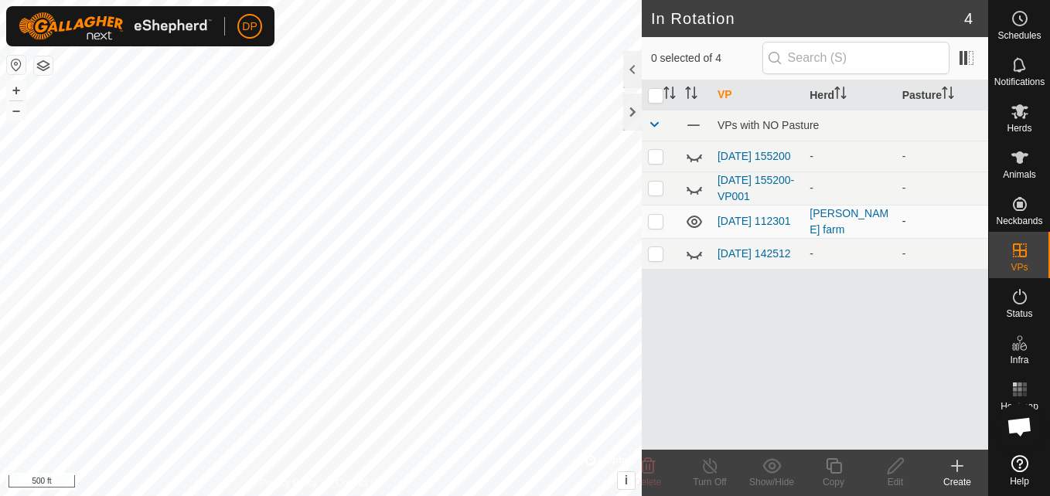
click at [700, 218] on icon at bounding box center [694, 222] width 19 height 19
click at [729, 215] on link "[DATE] 112301" at bounding box center [753, 221] width 73 height 12
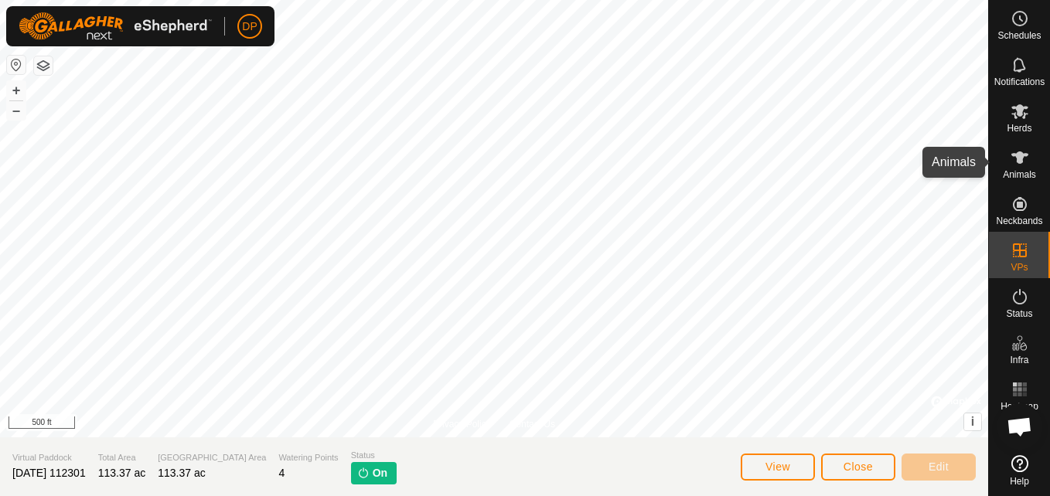
click at [1013, 158] on icon at bounding box center [1019, 157] width 19 height 19
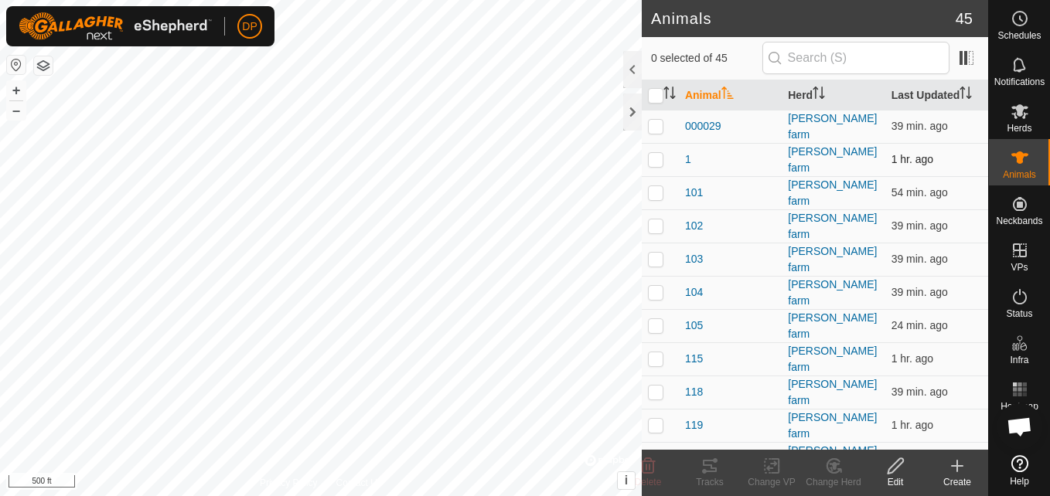
click at [651, 155] on p-checkbox at bounding box center [655, 159] width 15 height 12
checkbox input "true"
click at [715, 471] on icon at bounding box center [710, 466] width 14 height 12
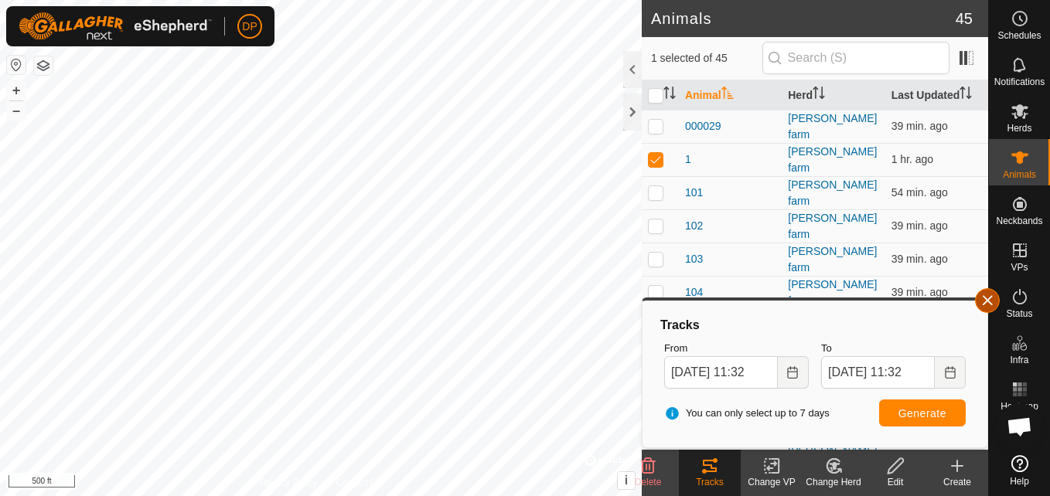
click at [982, 298] on button "button" at bounding box center [987, 300] width 25 height 25
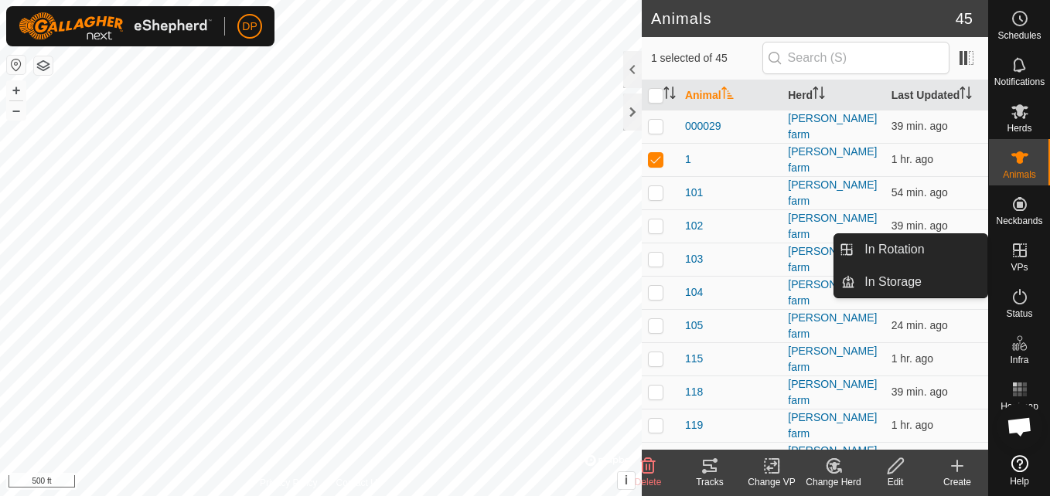
click at [1023, 250] on icon at bounding box center [1020, 250] width 14 height 14
click at [957, 248] on link "In Rotation" at bounding box center [921, 249] width 132 height 31
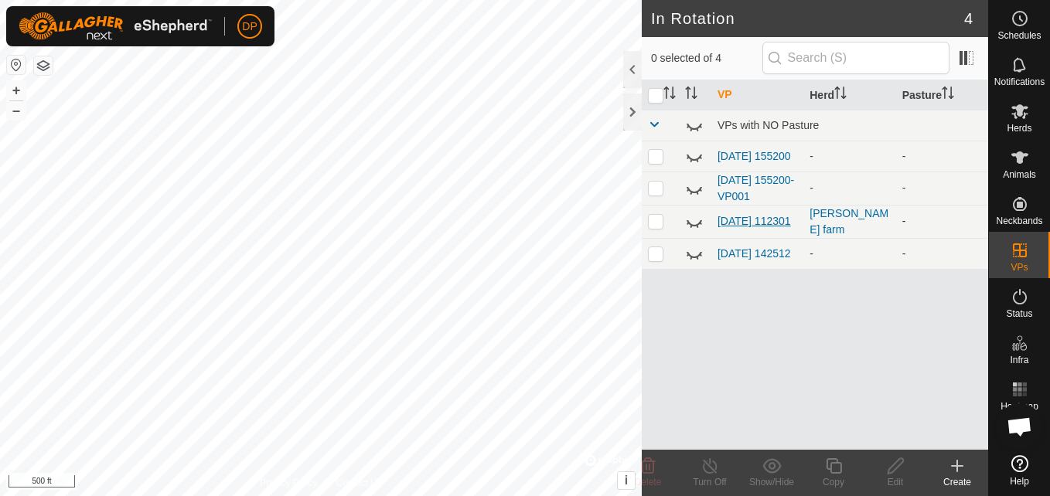
click at [726, 215] on link "[DATE] 112301" at bounding box center [753, 221] width 73 height 12
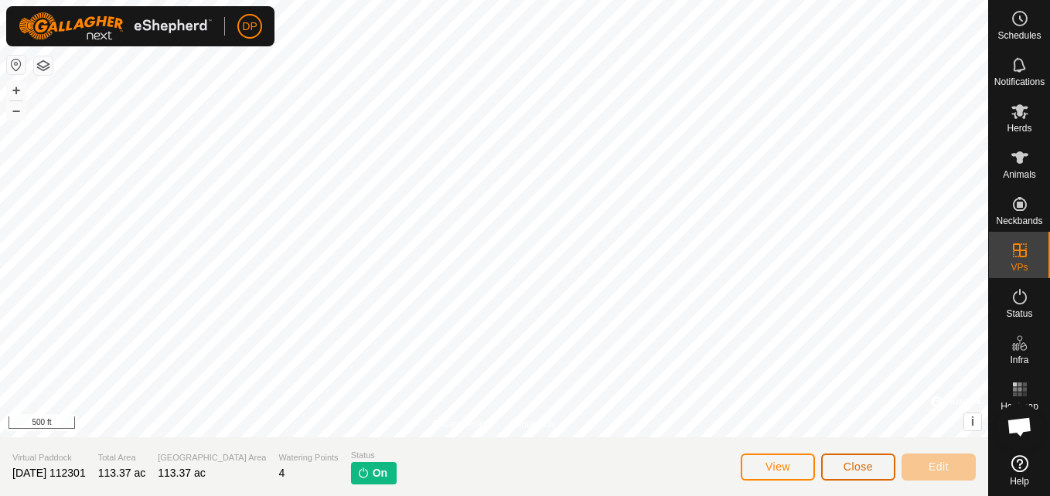
click at [851, 466] on span "Close" at bounding box center [857, 467] width 29 height 12
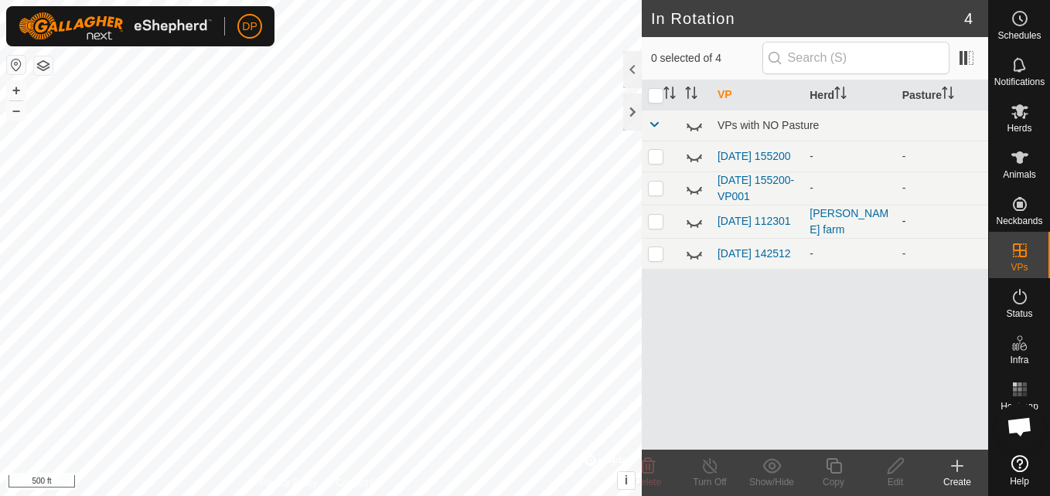
click at [692, 224] on icon at bounding box center [694, 222] width 19 height 19
click at [692, 224] on icon at bounding box center [693, 222] width 15 height 12
click at [657, 225] on p-checkbox at bounding box center [655, 221] width 15 height 12
checkbox input "true"
click at [699, 228] on icon at bounding box center [694, 222] width 19 height 19
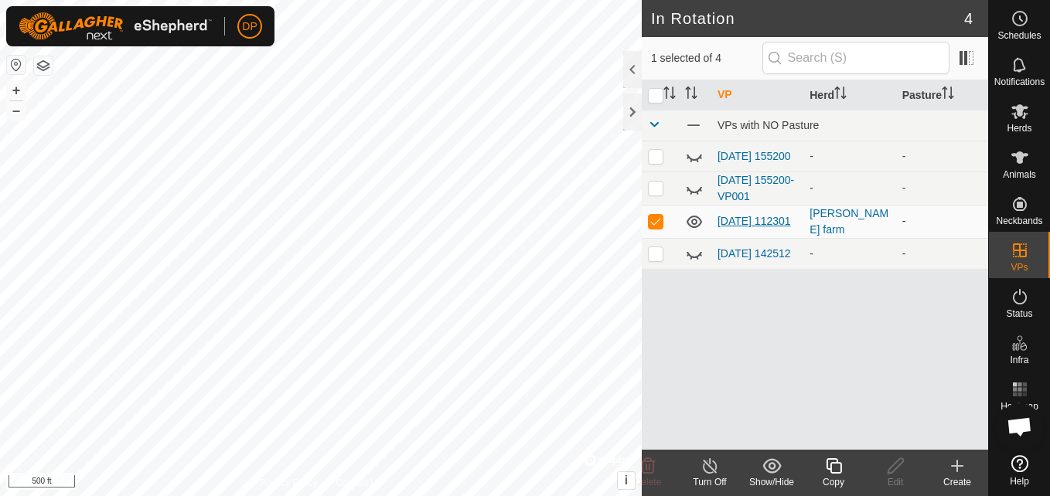
click at [737, 215] on link "[DATE] 112301" at bounding box center [753, 221] width 73 height 12
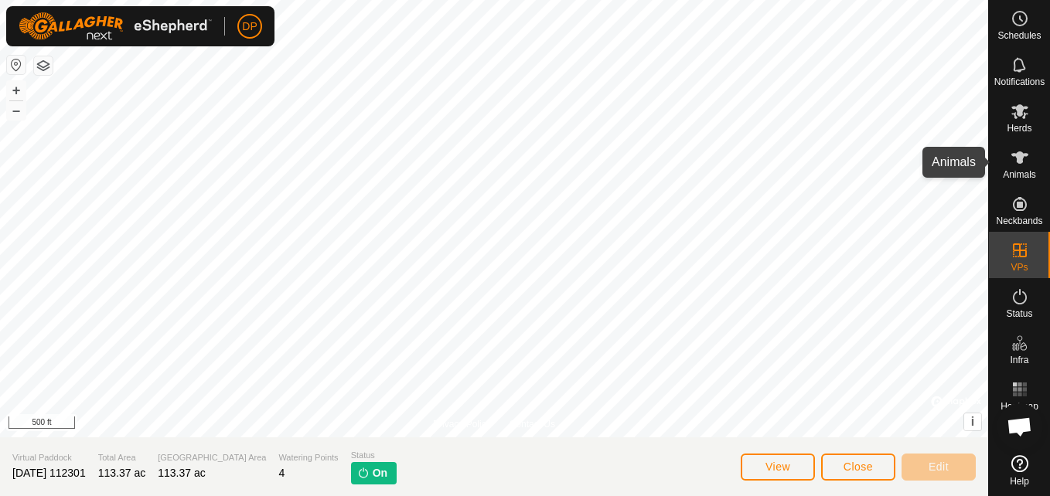
click at [1012, 155] on icon at bounding box center [1019, 157] width 17 height 12
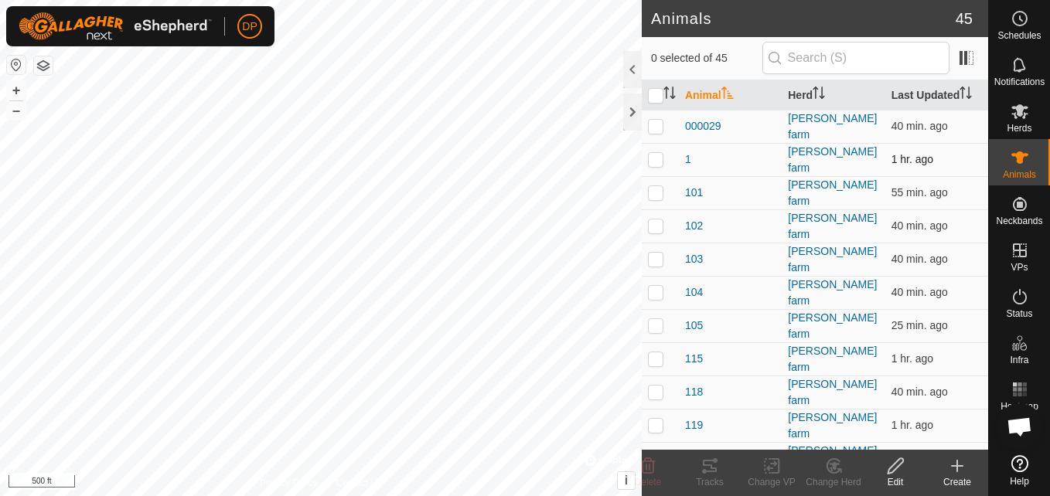
click at [655, 154] on p-checkbox at bounding box center [655, 159] width 15 height 12
click at [655, 155] on p-checkbox at bounding box center [655, 159] width 15 height 12
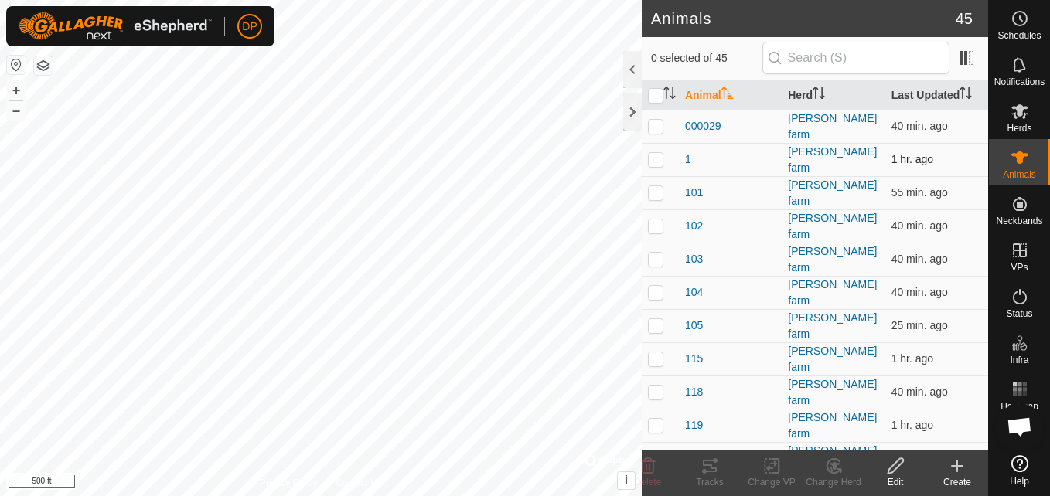
checkbox input "true"
click at [892, 464] on icon at bounding box center [895, 466] width 19 height 19
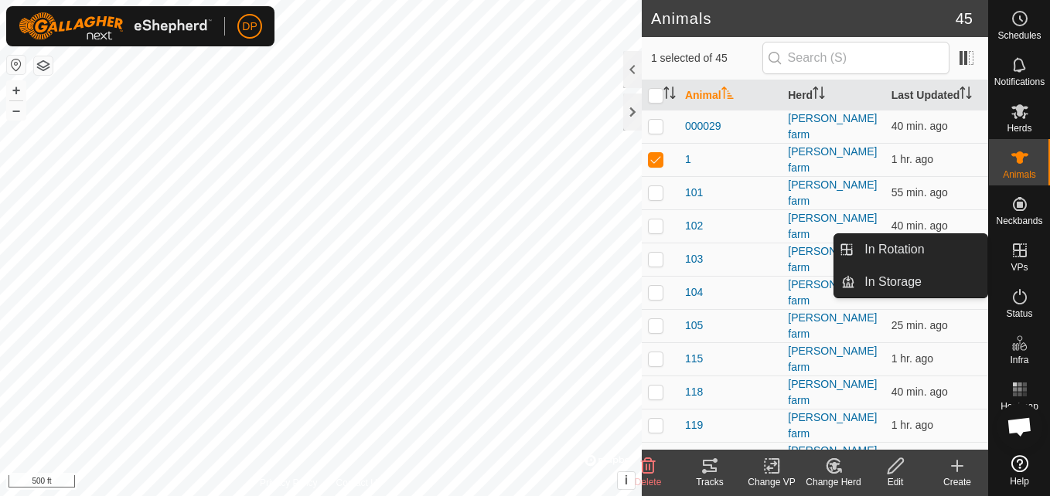
click at [970, 247] on link "In Rotation" at bounding box center [921, 249] width 132 height 31
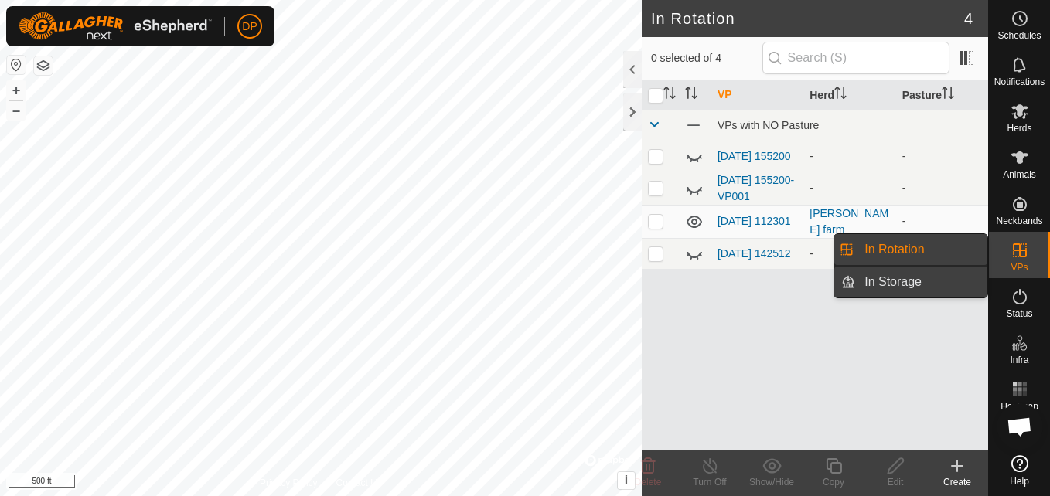
click at [903, 280] on link "In Storage" at bounding box center [921, 282] width 132 height 31
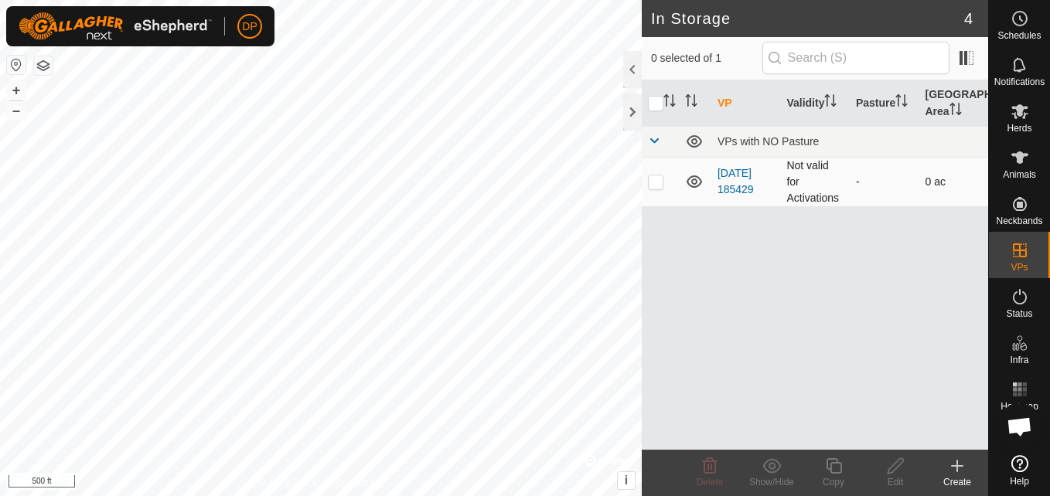
click at [690, 178] on icon at bounding box center [693, 181] width 15 height 12
click at [690, 178] on icon at bounding box center [694, 181] width 19 height 19
click at [654, 182] on p-checkbox at bounding box center [655, 181] width 15 height 12
checkbox input "true"
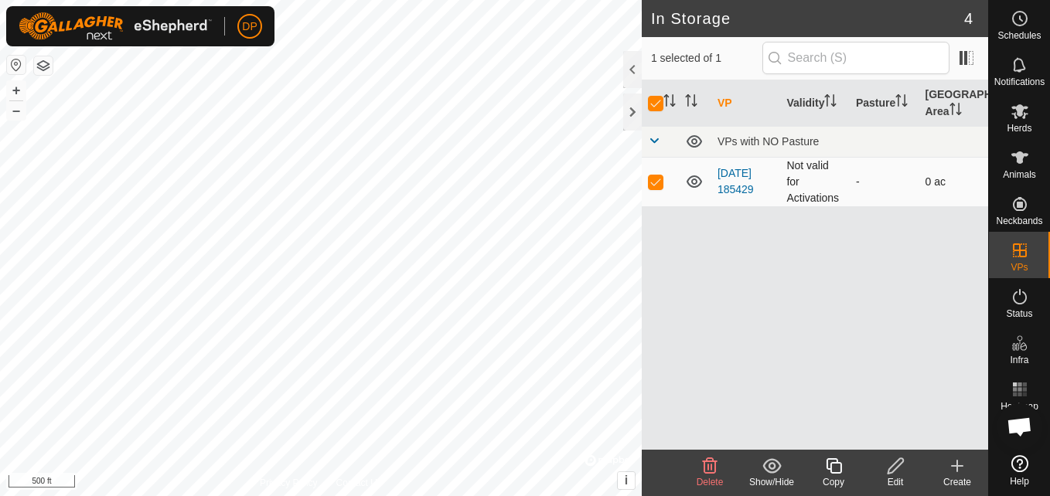
click at [654, 182] on p-checkbox at bounding box center [655, 181] width 15 height 12
checkbox input "false"
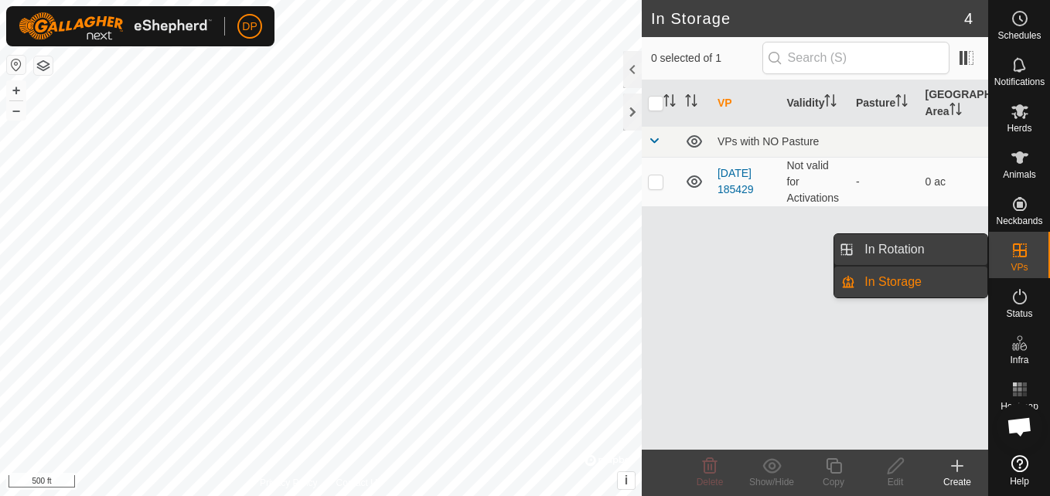
drag, startPoint x: 985, startPoint y: 254, endPoint x: 958, endPoint y: 249, distance: 26.8
click at [958, 249] on link "In Rotation" at bounding box center [921, 249] width 132 height 31
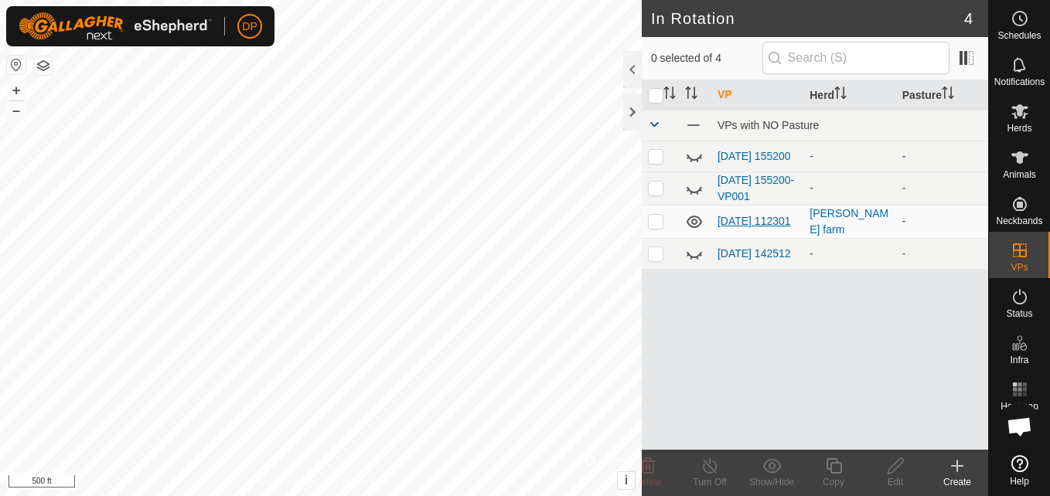
click at [727, 218] on link "[DATE] 112301" at bounding box center [753, 221] width 73 height 12
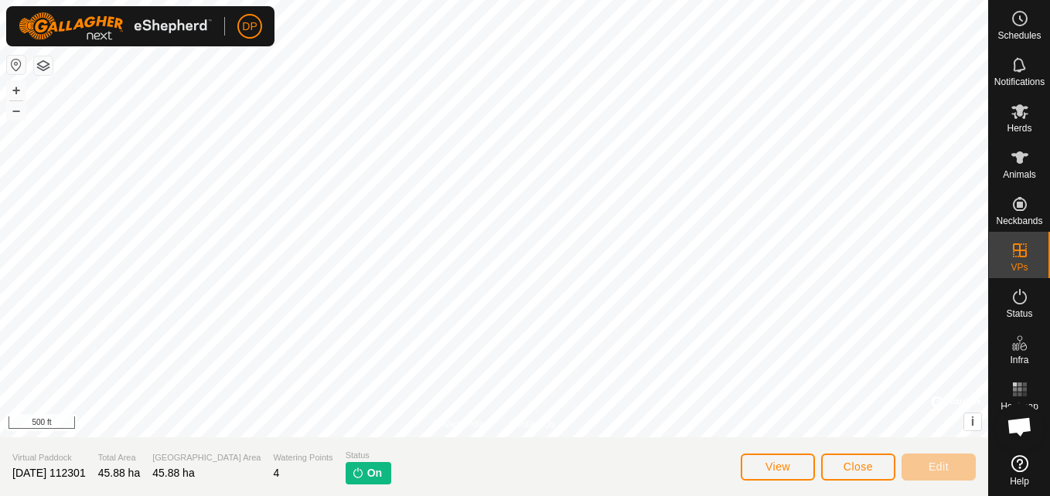
scroll to position [1607, 0]
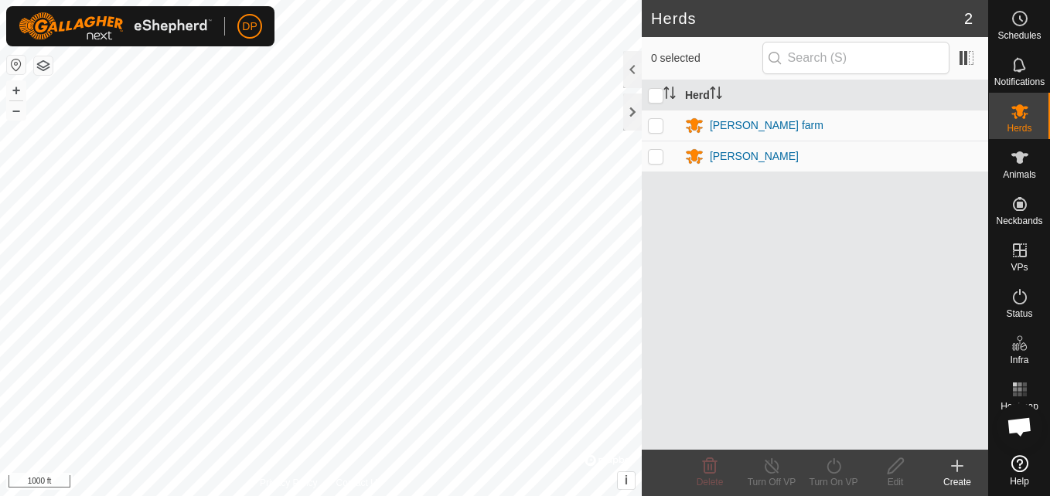
scroll to position [1607, 0]
click at [955, 472] on icon at bounding box center [957, 466] width 19 height 19
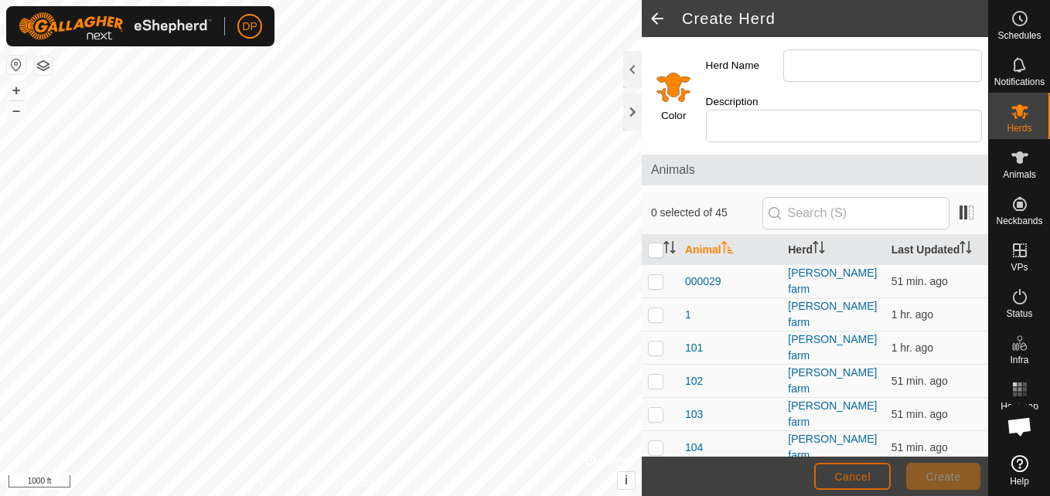
click at [843, 477] on span "Cancel" at bounding box center [852, 477] width 36 height 12
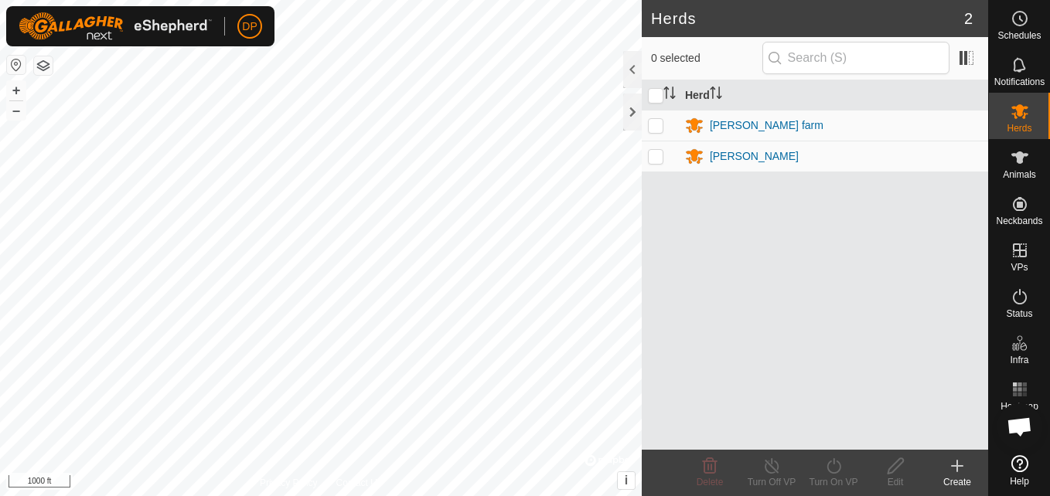
scroll to position [1607, 0]
click at [653, 130] on p-checkbox at bounding box center [655, 125] width 15 height 12
checkbox input "true"
click at [774, 465] on icon at bounding box center [771, 466] width 19 height 19
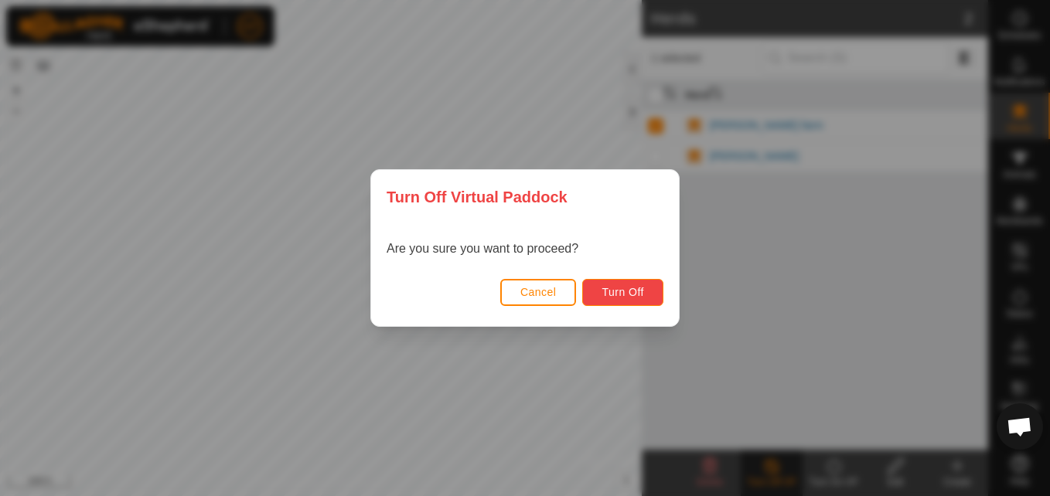
click at [641, 290] on span "Turn Off" at bounding box center [622, 292] width 43 height 12
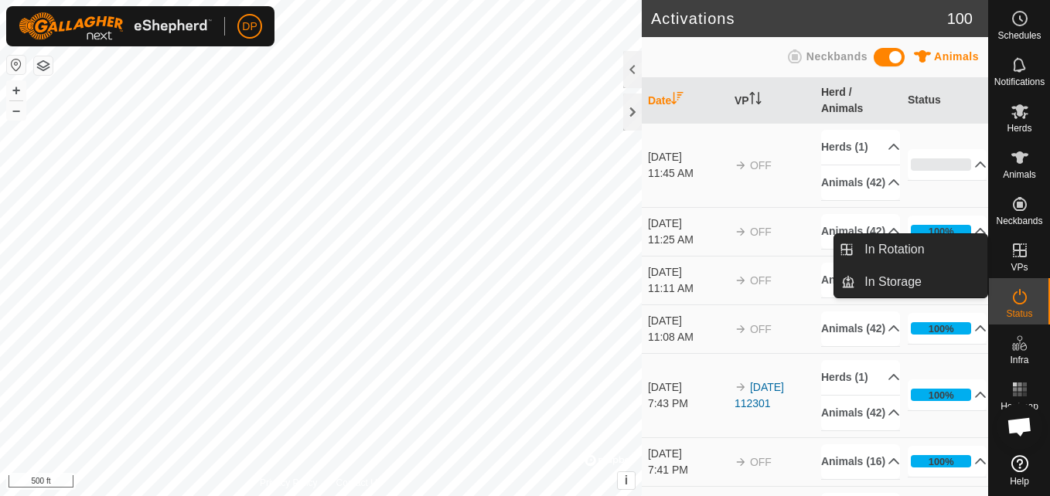
drag, startPoint x: 1010, startPoint y: 277, endPoint x: 1013, endPoint y: 255, distance: 22.6
click at [1013, 255] on icon at bounding box center [1019, 250] width 19 height 19
click at [941, 248] on link "In Rotation" at bounding box center [921, 249] width 132 height 31
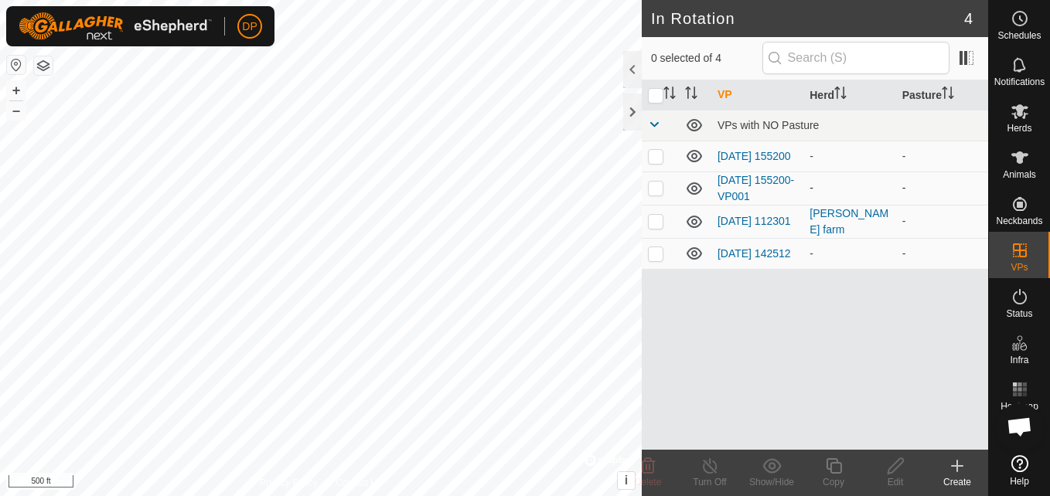
click at [689, 192] on icon at bounding box center [694, 188] width 19 height 19
click at [695, 155] on icon at bounding box center [693, 156] width 15 height 12
click at [693, 259] on icon at bounding box center [693, 253] width 15 height 12
click at [690, 220] on icon at bounding box center [693, 222] width 15 height 12
click at [690, 220] on icon at bounding box center [694, 222] width 19 height 19
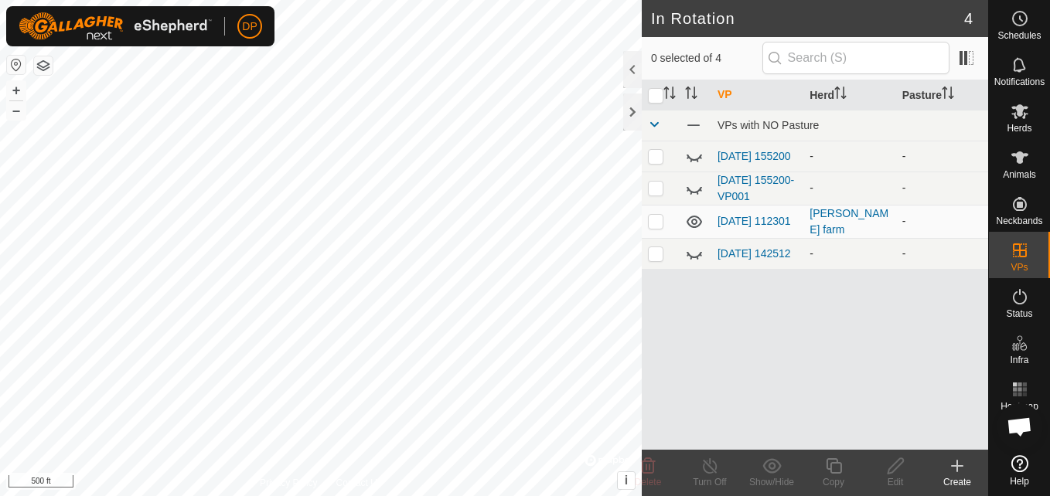
click at [693, 221] on icon at bounding box center [694, 222] width 19 height 19
click at [655, 221] on p-checkbox at bounding box center [655, 221] width 15 height 12
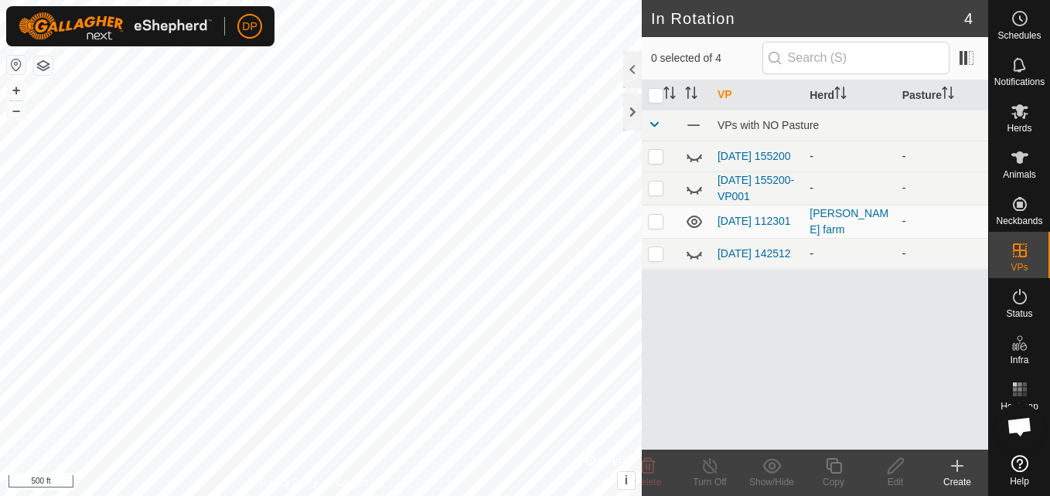
checkbox input "true"
click at [953, 462] on icon at bounding box center [957, 466] width 19 height 19
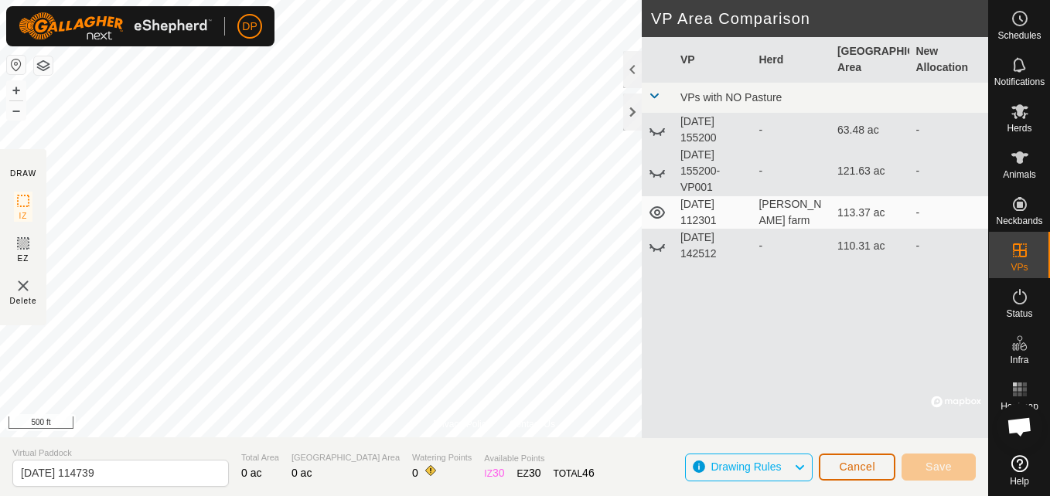
click at [873, 469] on span "Cancel" at bounding box center [857, 467] width 36 height 12
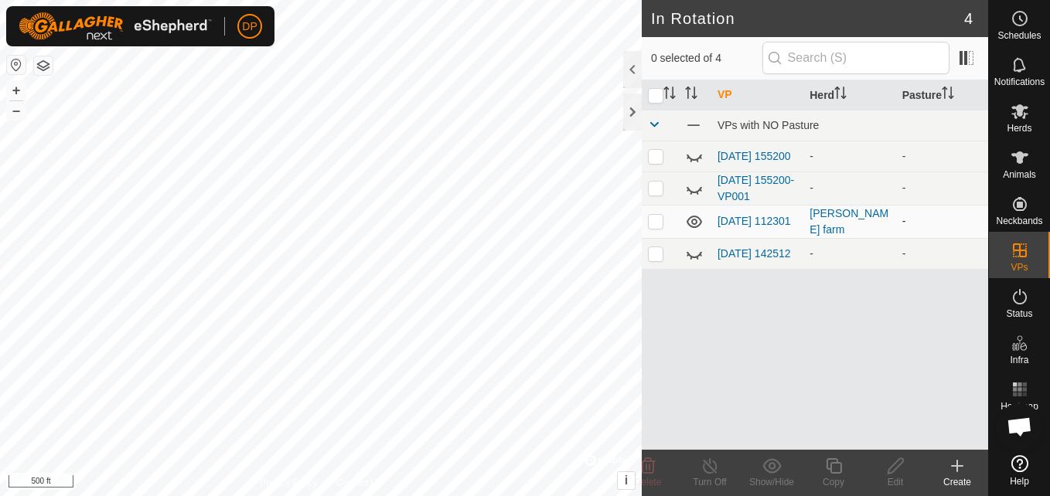
click at [687, 225] on icon at bounding box center [693, 222] width 15 height 12
click at [814, 221] on div "[PERSON_NAME] farm" at bounding box center [849, 222] width 80 height 32
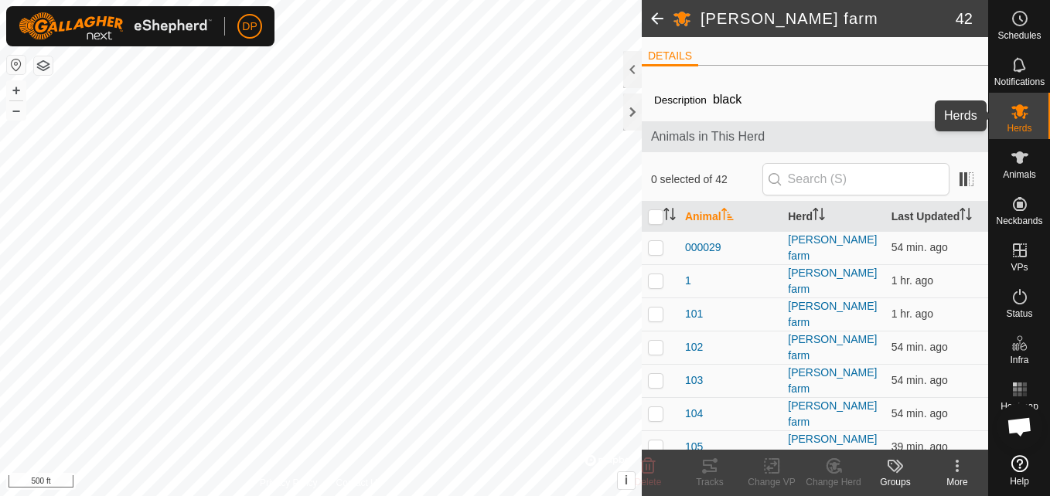
click at [1026, 110] on icon at bounding box center [1019, 111] width 19 height 19
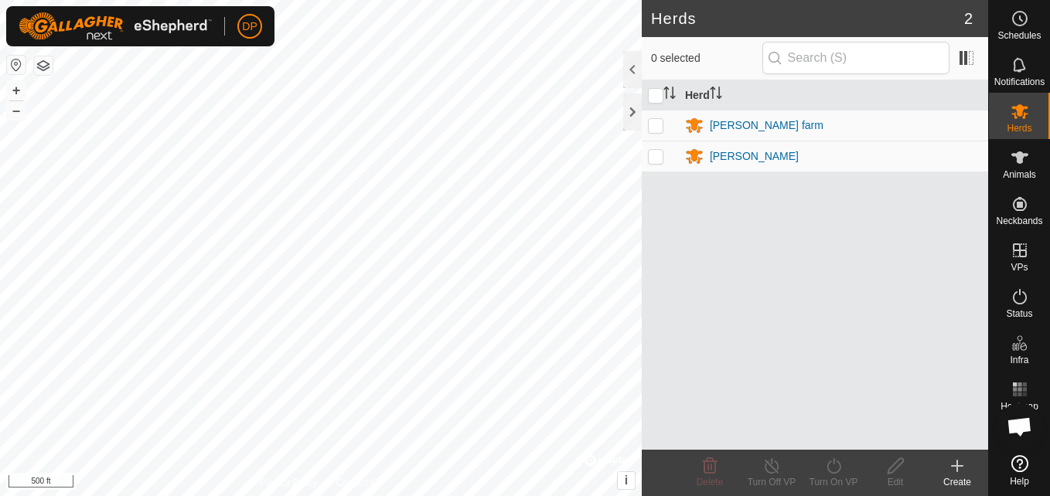
click at [653, 128] on p-checkbox at bounding box center [655, 125] width 15 height 12
checkbox input "true"
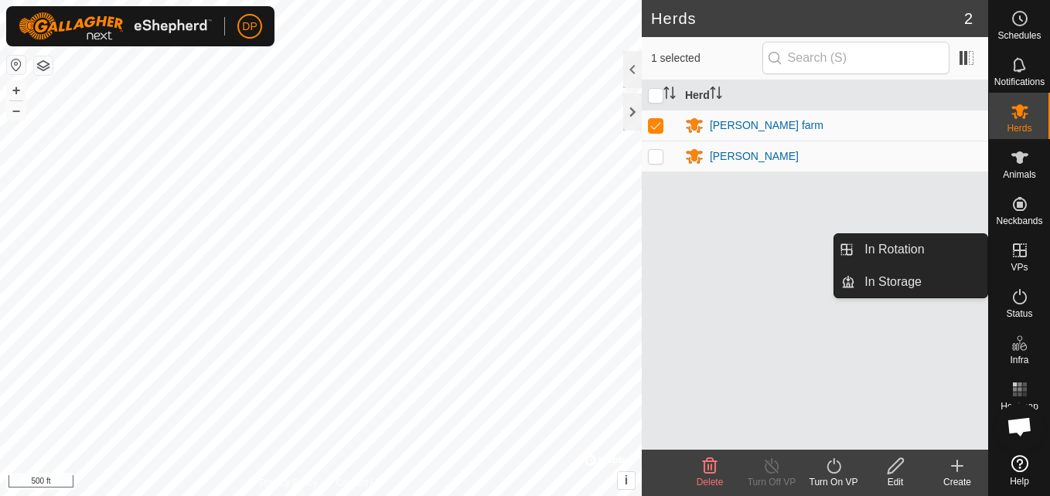
drag, startPoint x: 991, startPoint y: 259, endPoint x: 1009, endPoint y: 251, distance: 19.4
click at [1009, 251] on es-virtualpaddocks-svg-icon at bounding box center [1020, 250] width 28 height 25
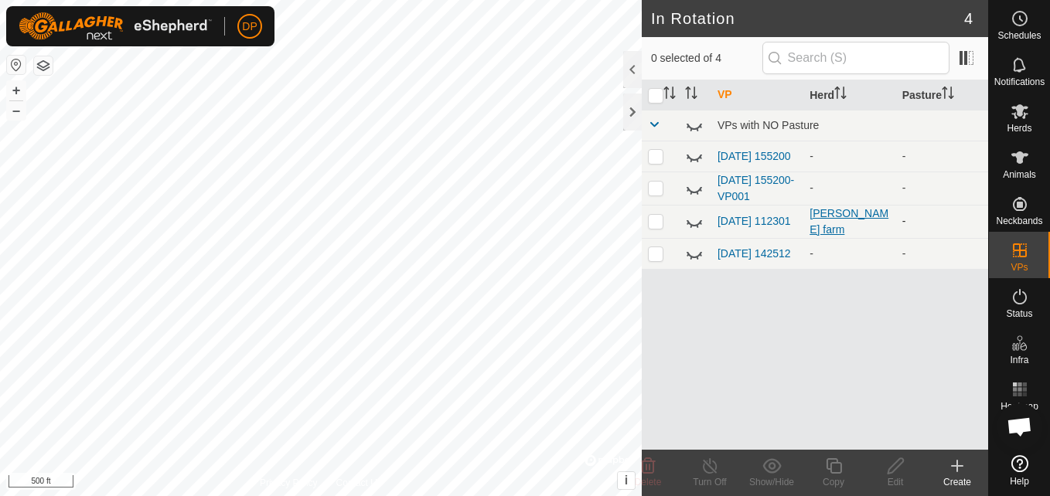
click at [816, 226] on div "[PERSON_NAME] farm" at bounding box center [849, 222] width 80 height 32
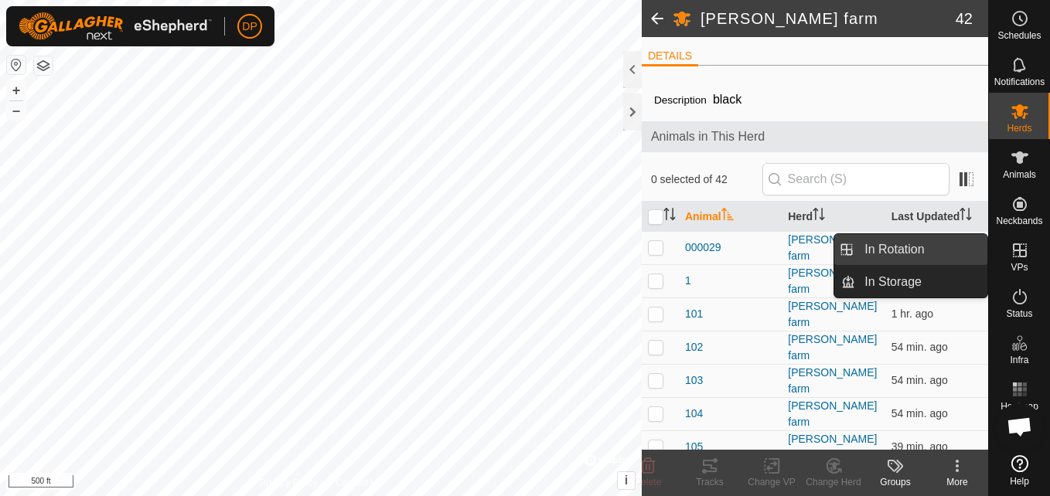
drag, startPoint x: 987, startPoint y: 254, endPoint x: 959, endPoint y: 256, distance: 27.9
click at [959, 256] on link "In Rotation" at bounding box center [921, 249] width 132 height 31
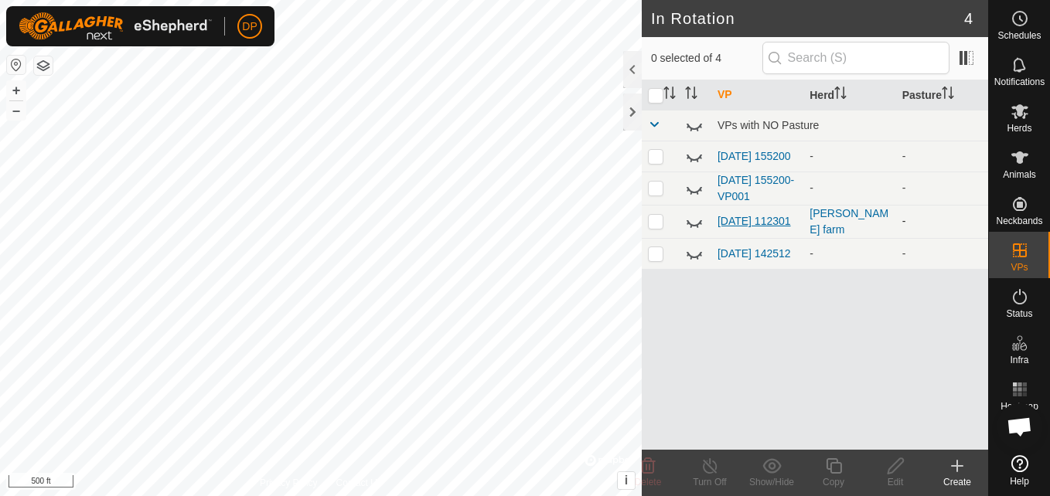
click at [718, 216] on link "[DATE] 112301" at bounding box center [753, 221] width 73 height 12
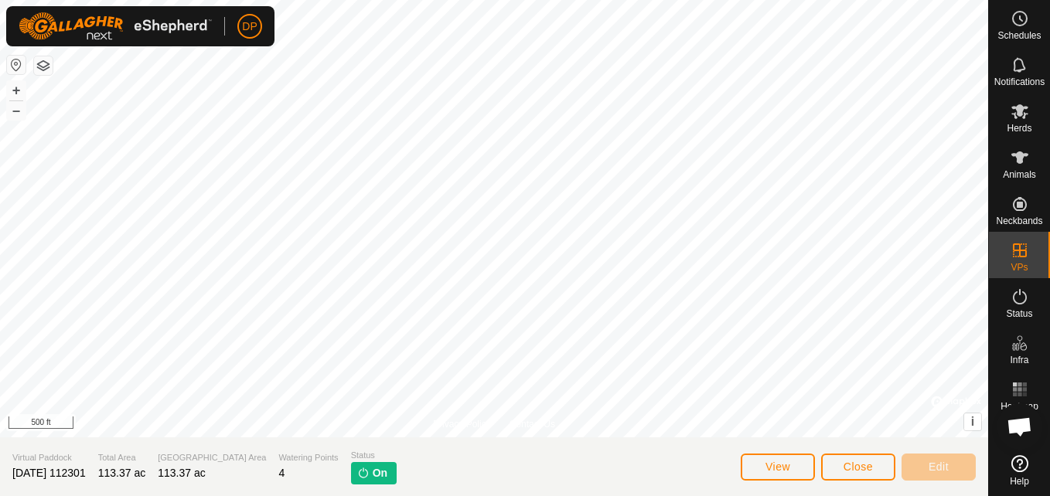
click at [317, 495] on html "DP Schedules Notifications Herds Animals Neckbands VPs Status Infra Heatmap Hel…" at bounding box center [525, 248] width 1050 height 496
click at [483, 424] on div "Privacy Policy Contact Us + – ⇧ i © Mapbox , © OpenStreetMap , Improve this map…" at bounding box center [494, 218] width 988 height 437
click at [522, 444] on div "Privacy Policy Contact Us + – ⇧ i © Mapbox , © OpenStreetMap , Improve this map…" at bounding box center [494, 248] width 988 height 496
click at [447, 495] on html "DP Schedules Notifications Herds Animals Neckbands VPs Status Infra Heatmap Hel…" at bounding box center [525, 248] width 1050 height 496
click at [319, 470] on div "Privacy Policy Contact Us + – ⇧ i © Mapbox , © OpenStreetMap , Improve this map…" at bounding box center [494, 248] width 988 height 496
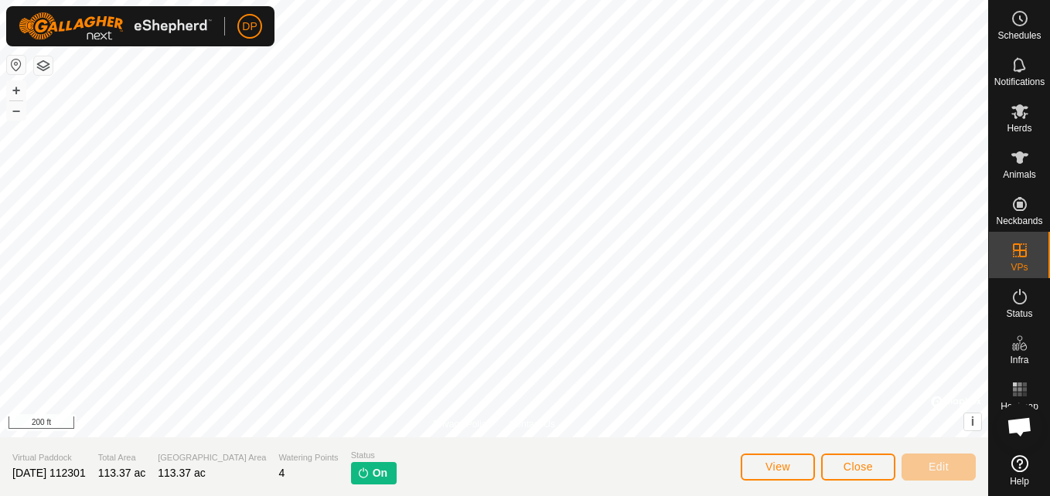
click at [431, 444] on div "Privacy Policy Contact Us + – ⇧ i © Mapbox , © OpenStreetMap , Improve this map…" at bounding box center [494, 248] width 988 height 496
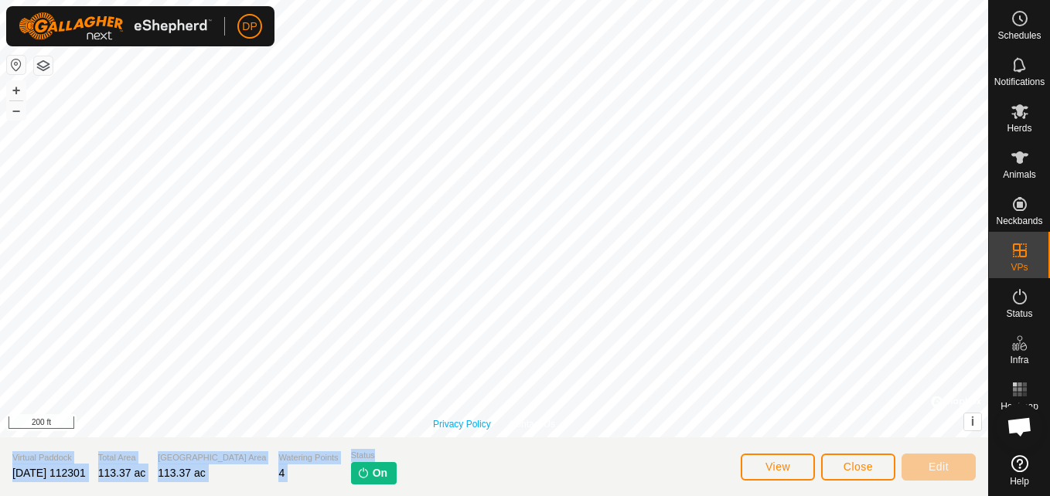
click at [580, 352] on div "Privacy Policy Contact Us + – ⇧ i © Mapbox , © OpenStreetMap , Improve this map…" at bounding box center [494, 248] width 988 height 496
drag, startPoint x: 427, startPoint y: 447, endPoint x: 784, endPoint y: -57, distance: 617.6
click at [784, 0] on html "DP Schedules Notifications Herds Animals Neckbands VPs Status Infra Heatmap Hel…" at bounding box center [525, 248] width 1050 height 496
click at [426, 444] on div "Privacy Policy Contact Us + – ⇧ i © Mapbox , © OpenStreetMap , Improve this map…" at bounding box center [494, 248] width 988 height 496
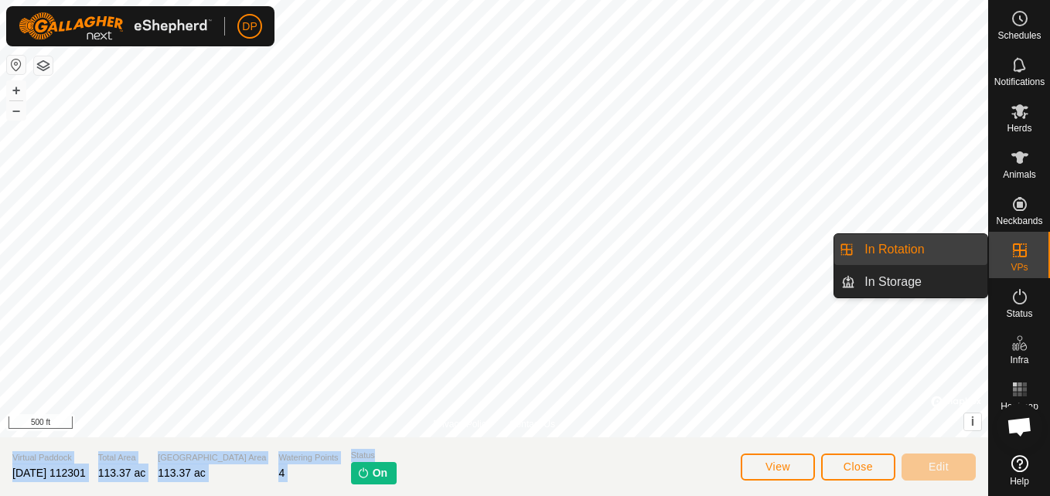
click at [954, 246] on link "In Rotation" at bounding box center [921, 249] width 132 height 31
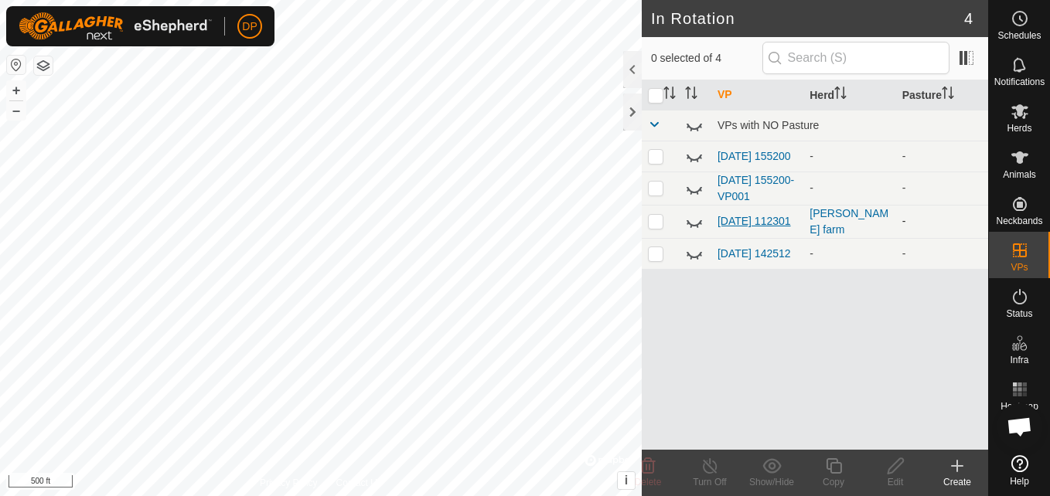
click at [737, 217] on link "[DATE] 112301" at bounding box center [753, 221] width 73 height 12
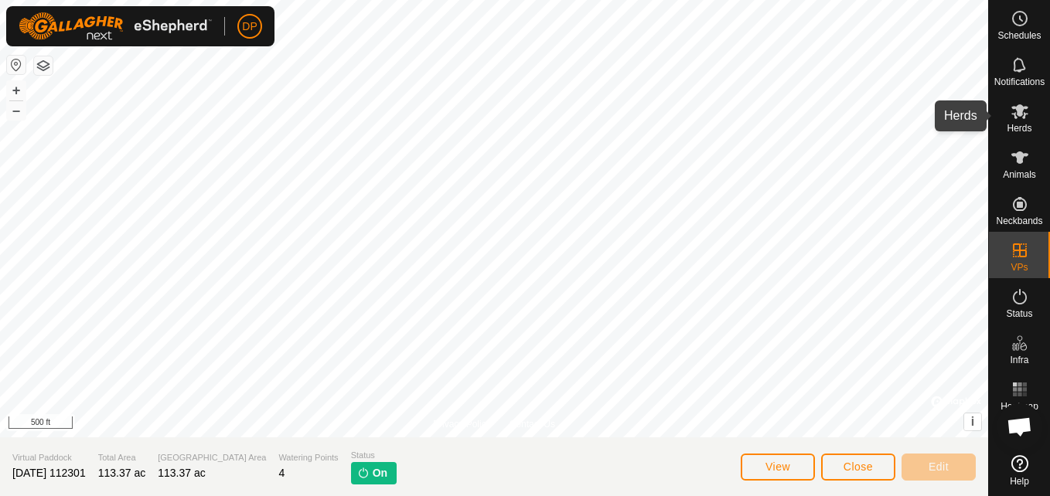
click at [1016, 109] on icon at bounding box center [1019, 111] width 17 height 15
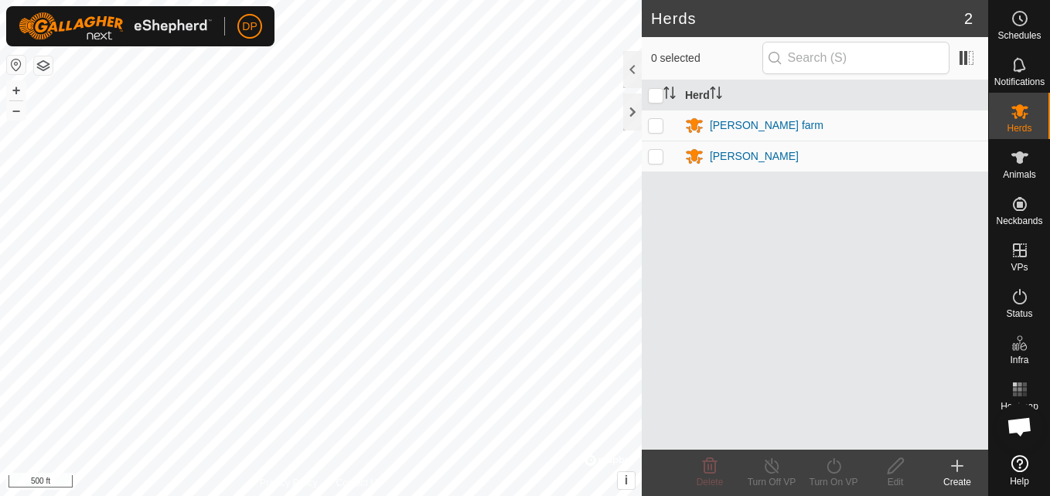
click at [655, 122] on p-checkbox at bounding box center [655, 125] width 15 height 12
checkbox input "true"
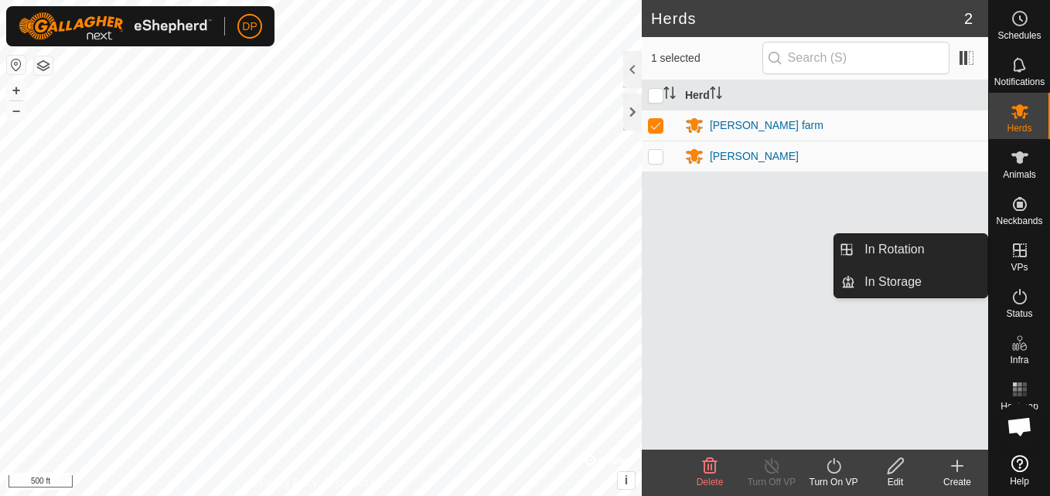
click at [1019, 252] on icon at bounding box center [1020, 250] width 14 height 14
click at [962, 244] on link "In Rotation" at bounding box center [921, 249] width 132 height 31
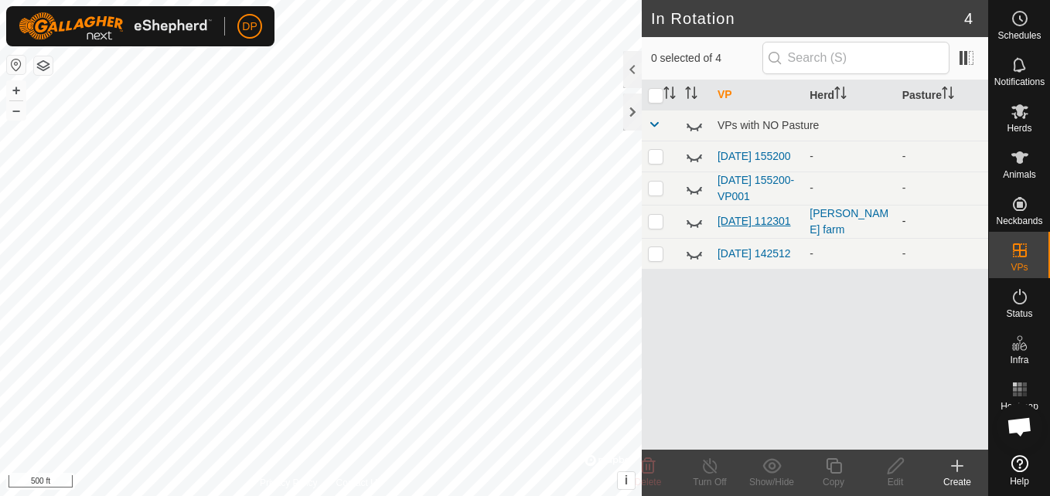
click at [730, 220] on link "[DATE] 112301" at bounding box center [753, 221] width 73 height 12
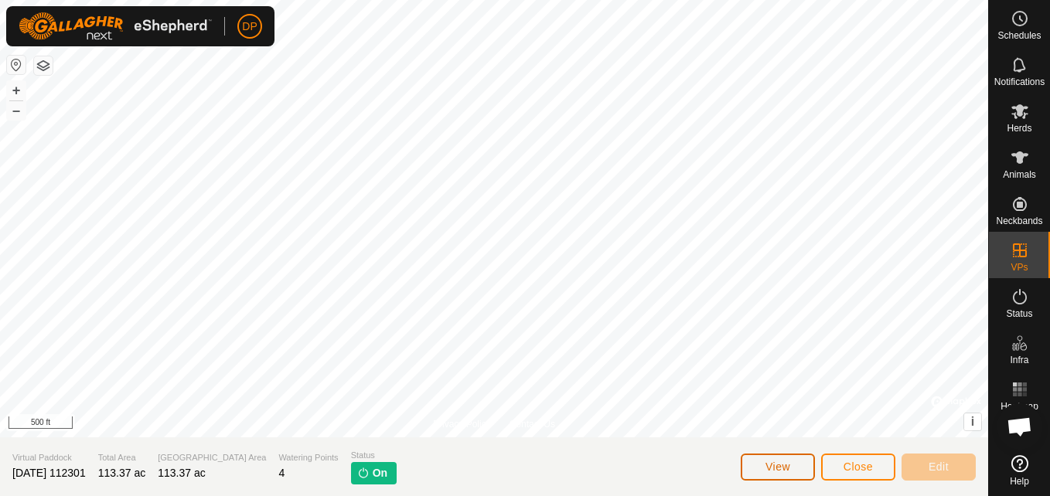
click at [786, 468] on span "View" at bounding box center [777, 467] width 25 height 12
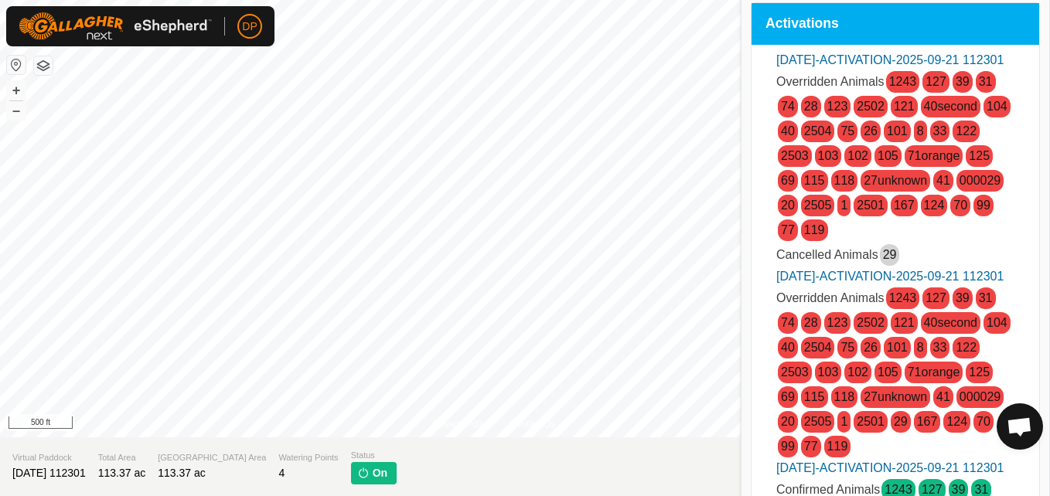
click at [956, 408] on span "000029" at bounding box center [979, 397] width 47 height 22
click at [751, 373] on div "Activations [DATE]-ACTIVATION-2025-09-21 112301 Overridden Animals 1243 127 39 …" at bounding box center [895, 258] width 289 height 513
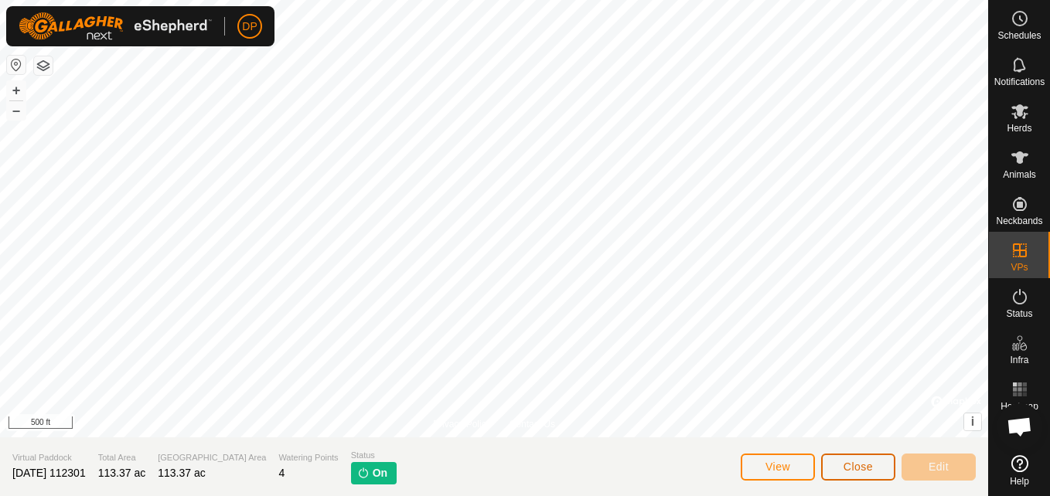
click at [857, 469] on span "Close" at bounding box center [857, 467] width 29 height 12
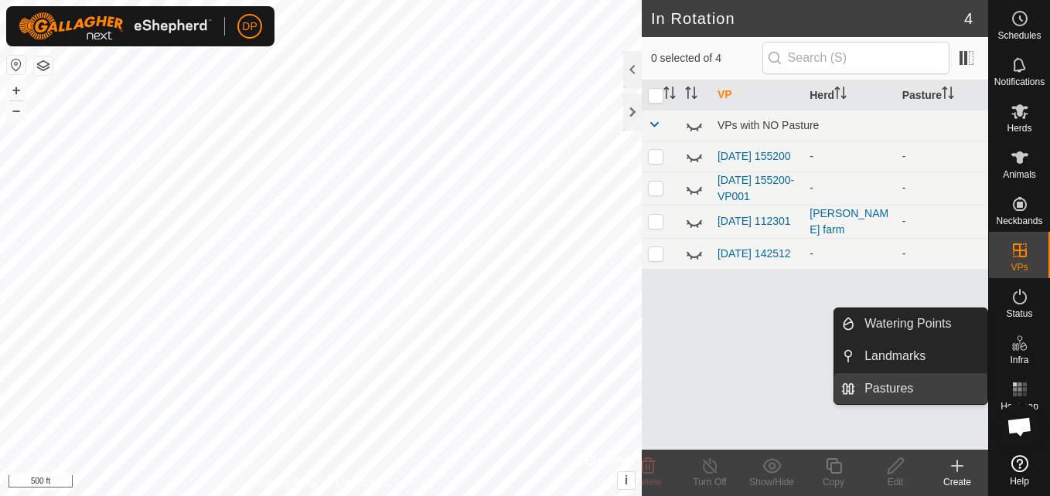
click at [955, 380] on link "Pastures" at bounding box center [921, 388] width 132 height 31
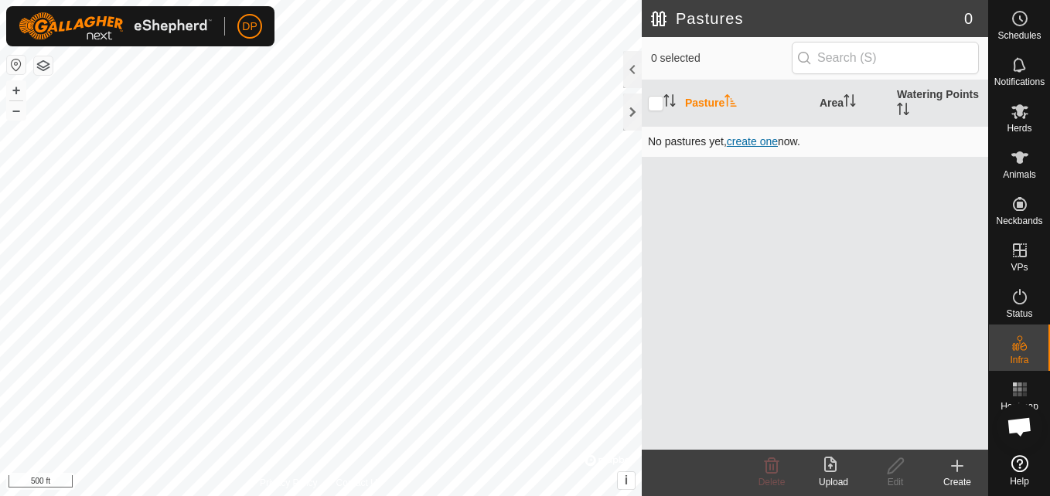
click at [740, 144] on span "create one" at bounding box center [752, 141] width 51 height 12
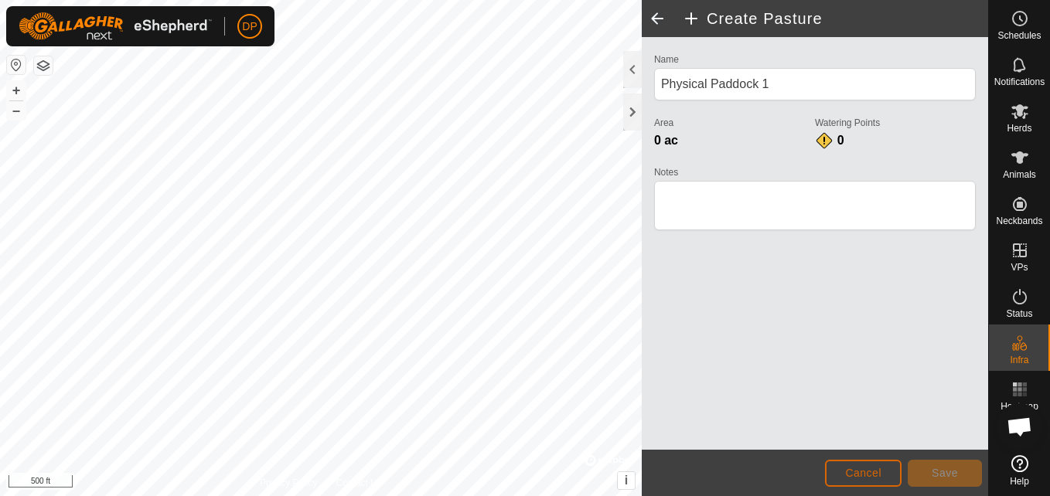
click at [849, 473] on span "Cancel" at bounding box center [863, 473] width 36 height 12
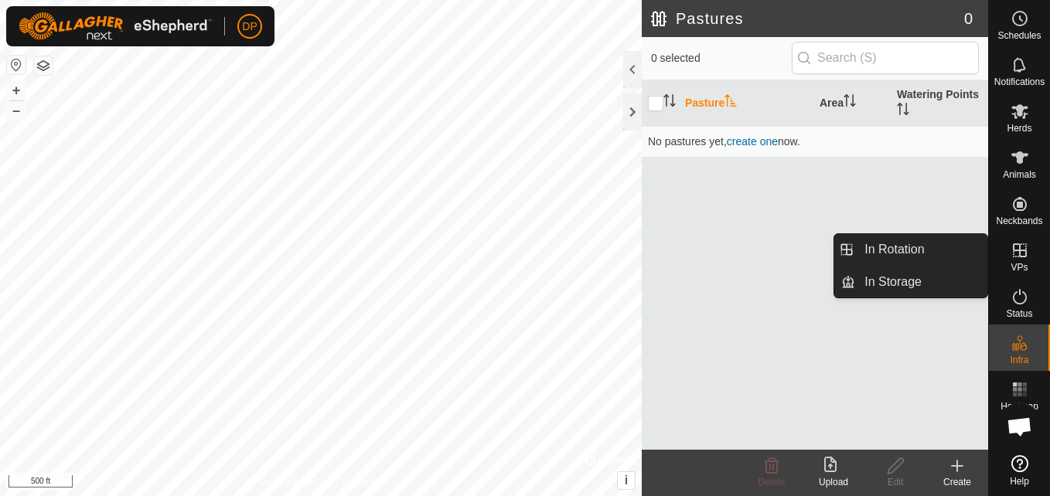
click at [1017, 256] on icon at bounding box center [1019, 250] width 19 height 19
click at [970, 247] on link "In Rotation" at bounding box center [921, 249] width 132 height 31
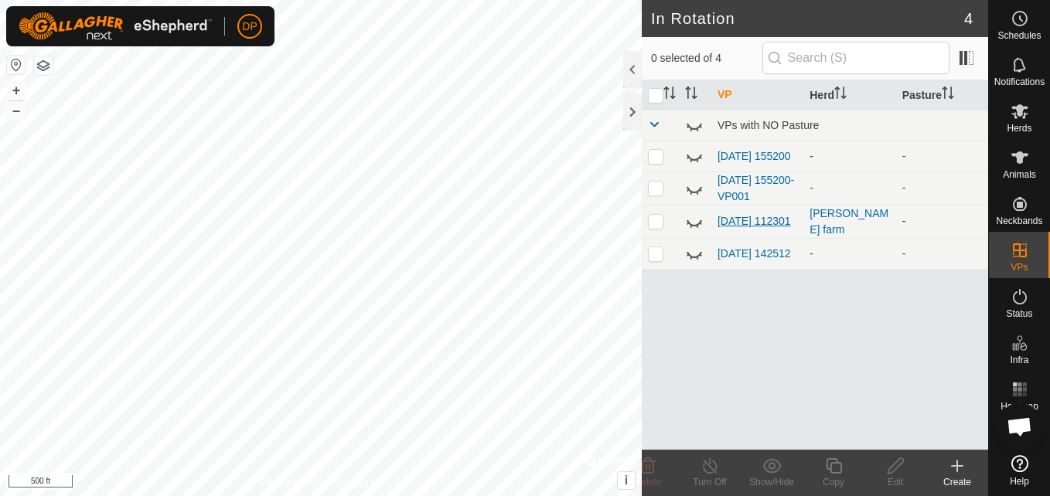
click at [742, 220] on link "[DATE] 112301" at bounding box center [753, 221] width 73 height 12
